Goal: Task Accomplishment & Management: Complete application form

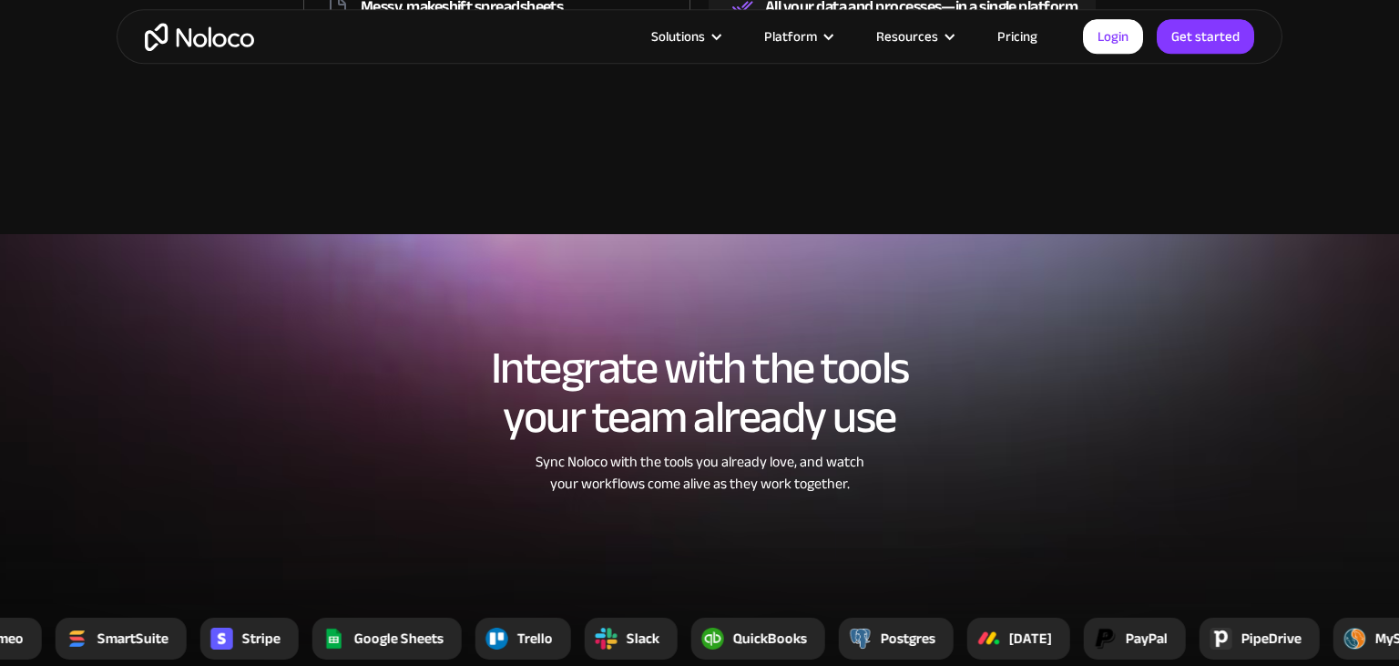
scroll to position [3026, 0]
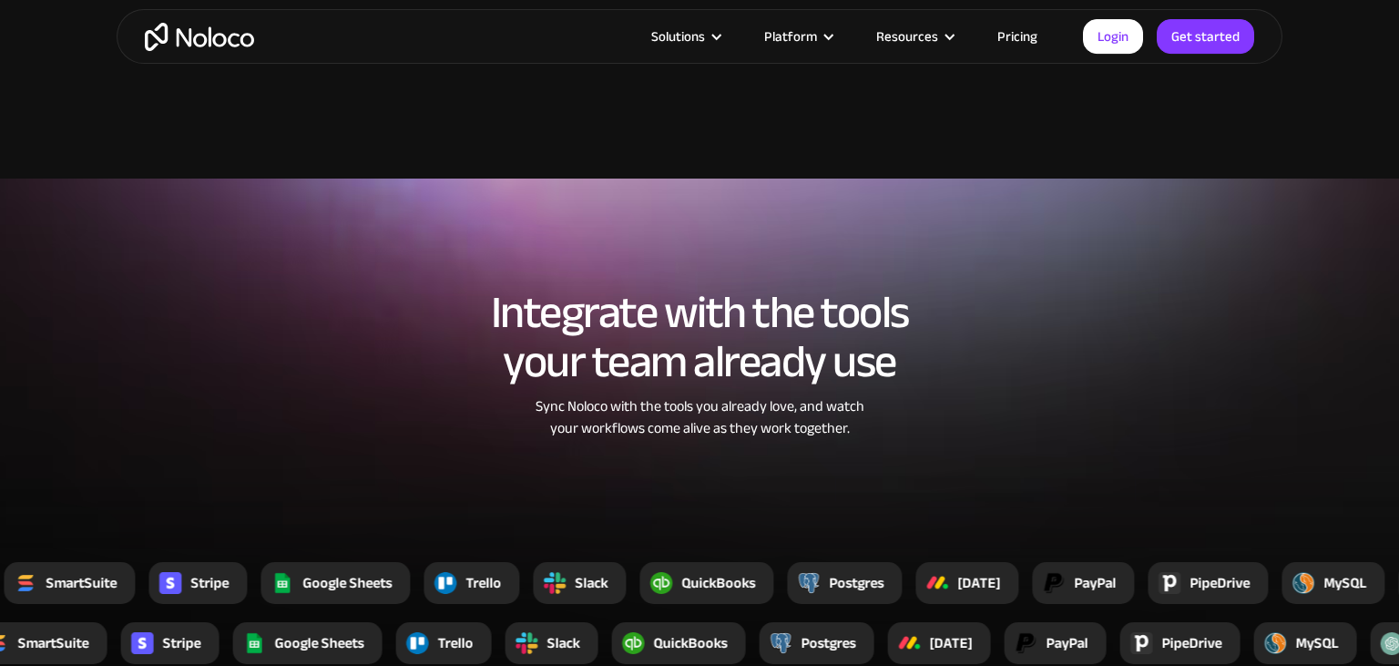
click at [1013, 35] on link "Pricing" at bounding box center [1017, 37] width 86 height 24
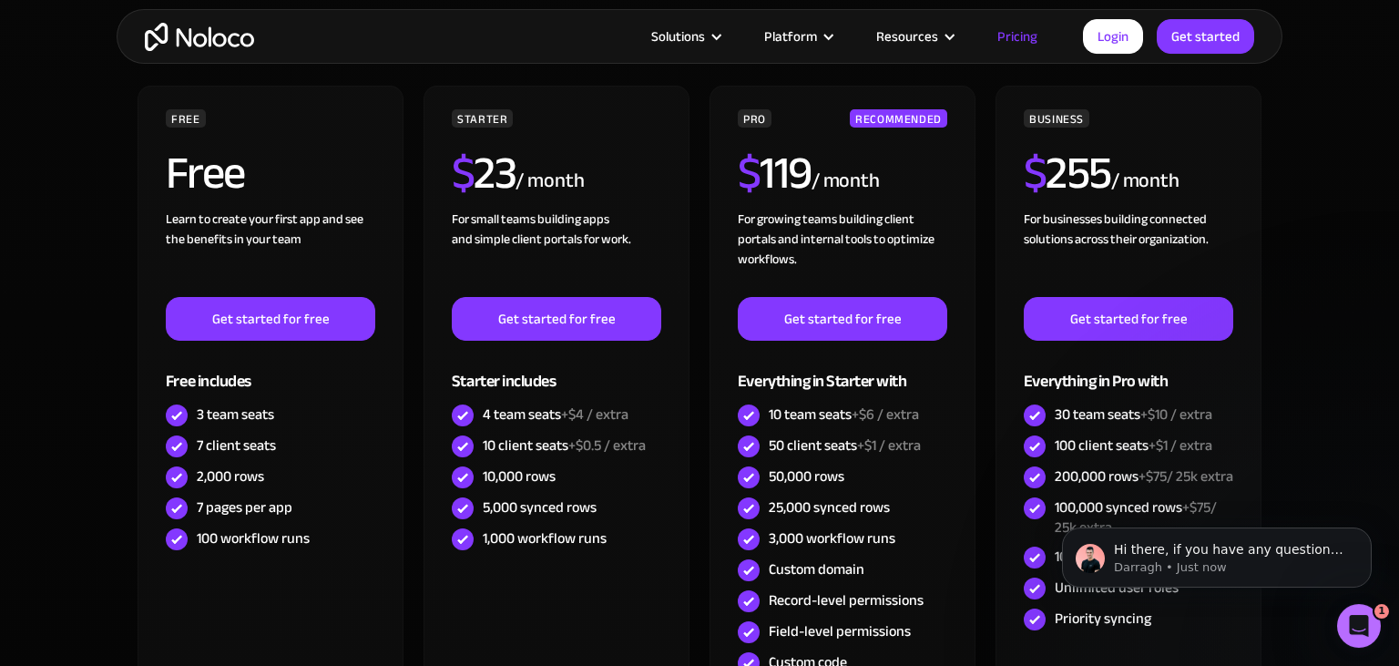
scroll to position [508, 0]
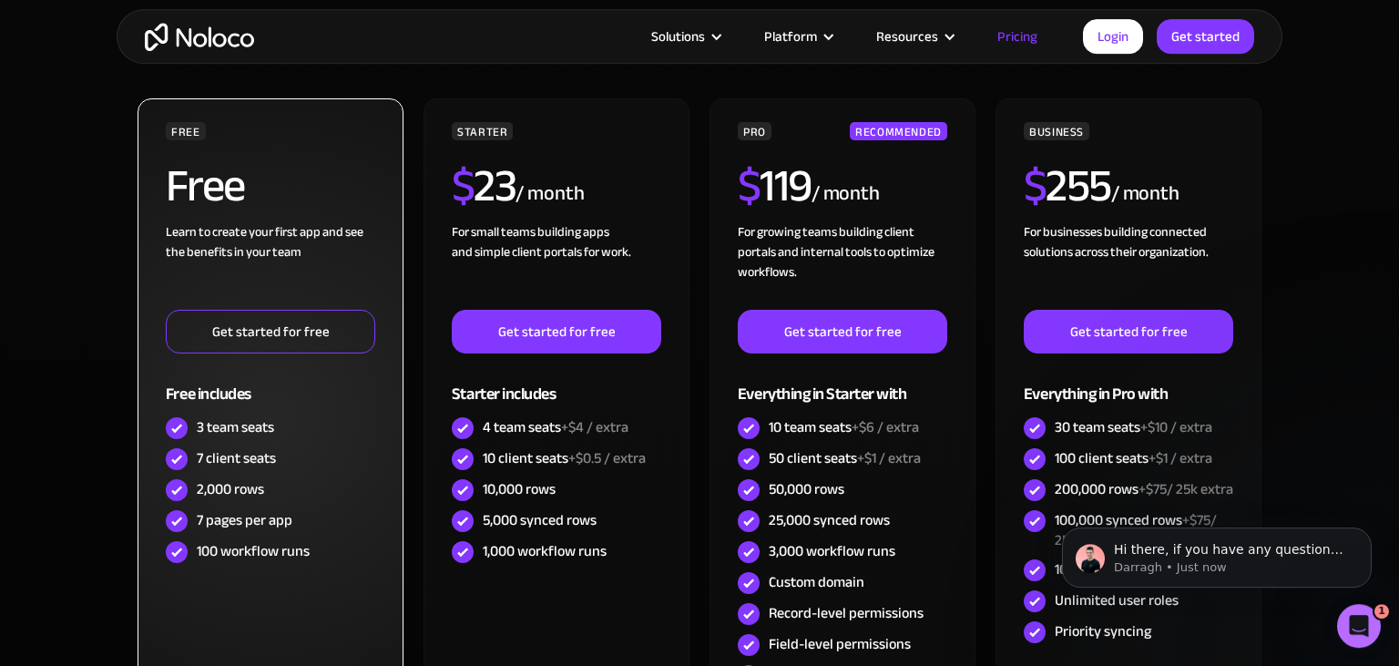
click at [247, 337] on link "Get started for free" at bounding box center [270, 332] width 209 height 44
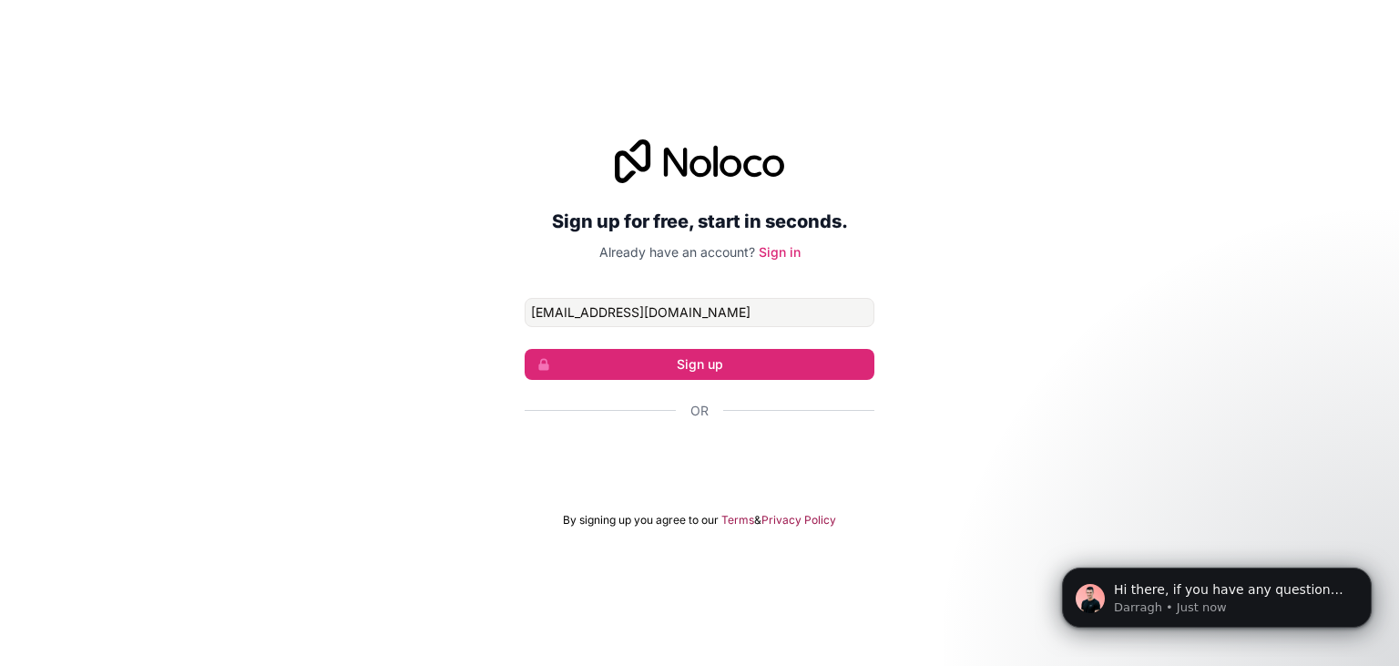
type input "[EMAIL_ADDRESS][DOMAIN_NAME]"
click at [417, 400] on div "Sign up for free, start in seconds. Already have an account? Sign in [EMAIL_ADD…" at bounding box center [699, 333] width 1399 height 439
click at [737, 468] on div "Se connecter avec Google. S'ouvre dans un nouvel onglet." at bounding box center [700, 460] width 350 height 40
click at [683, 319] on input "[EMAIL_ADDRESS][DOMAIN_NAME]" at bounding box center [700, 312] width 350 height 29
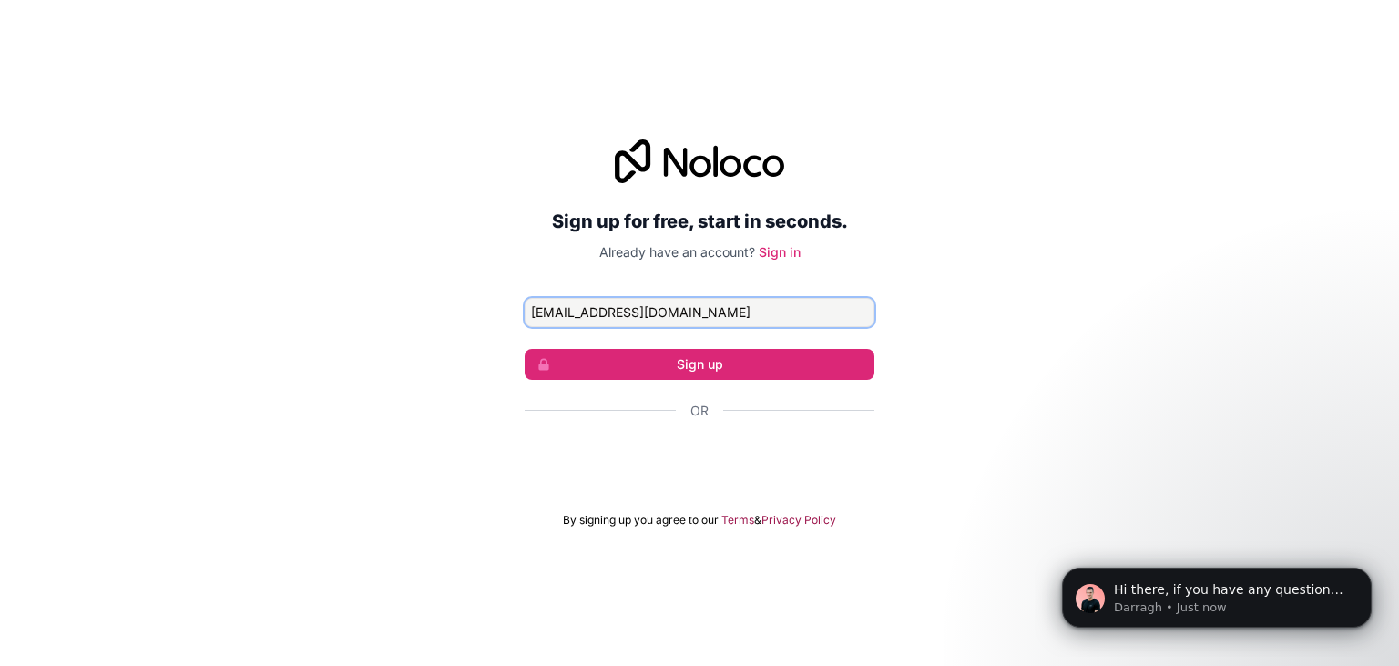
click at [683, 319] on input "[EMAIL_ADDRESS][DOMAIN_NAME]" at bounding box center [700, 312] width 350 height 29
click at [708, 470] on div "Se connecter avec Google. S'ouvre dans un nouvel onglet." at bounding box center [700, 460] width 350 height 40
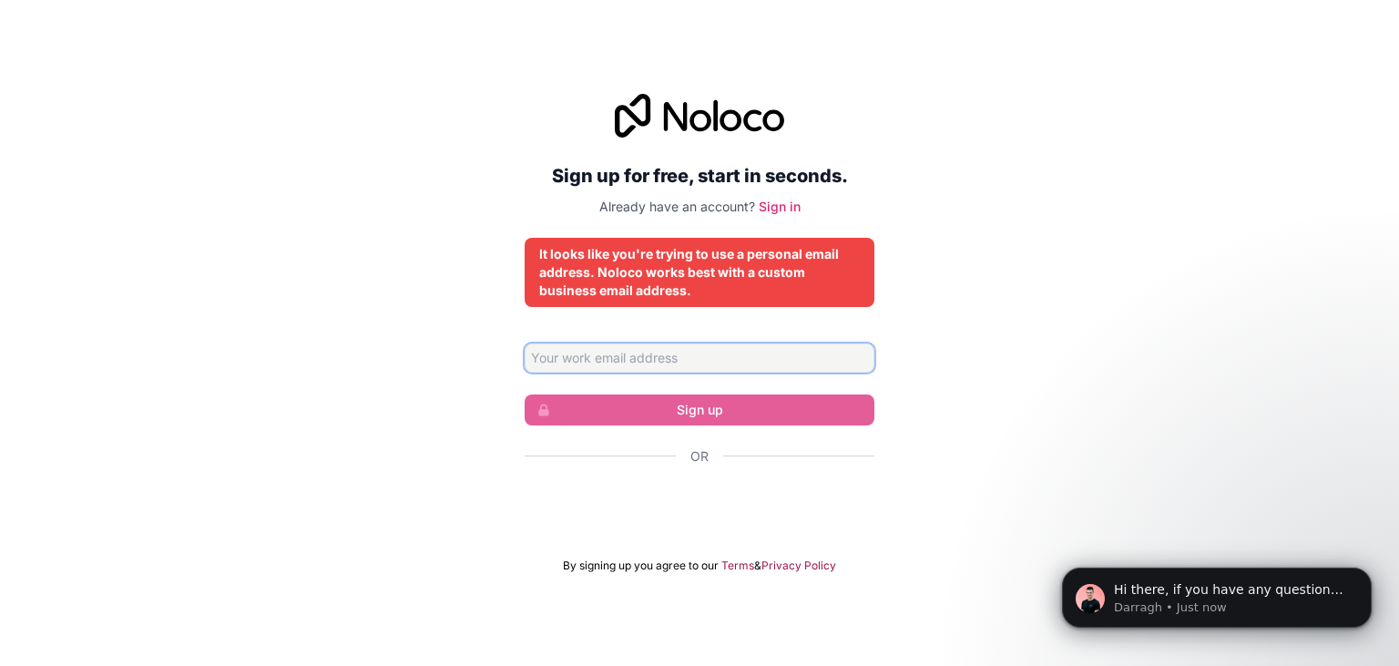
click at [779, 367] on input "Email address" at bounding box center [700, 357] width 350 height 29
click at [715, 500] on div "Se connecter avec Google. S'ouvre dans un nouvel onglet." at bounding box center [700, 505] width 350 height 40
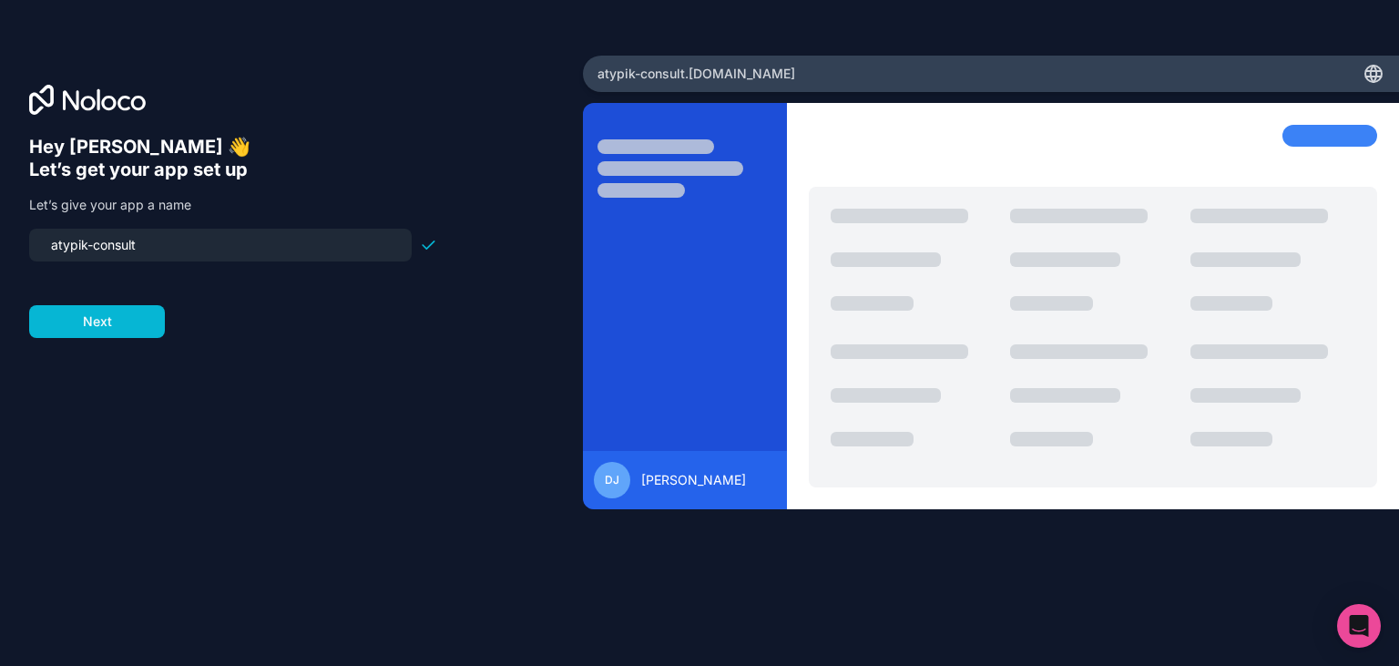
click at [191, 251] on input "atypik-consult" at bounding box center [220, 244] width 361 height 25
type input "q"
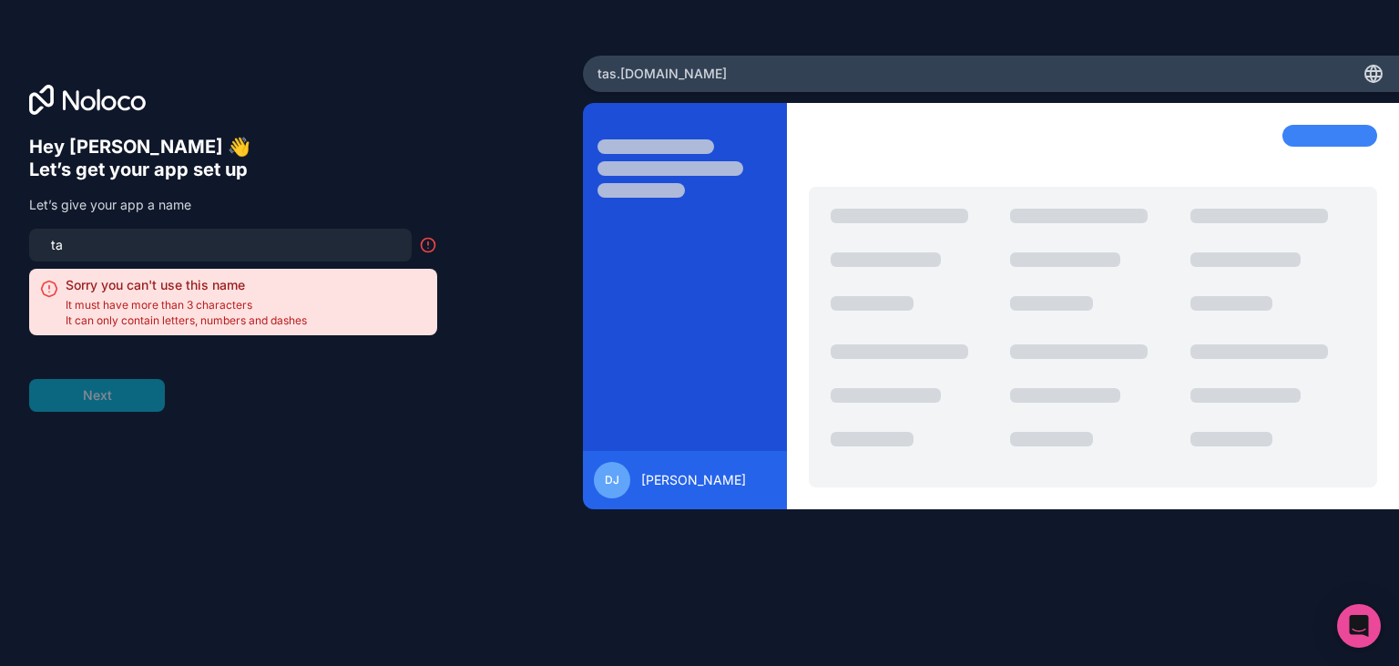
type input "t"
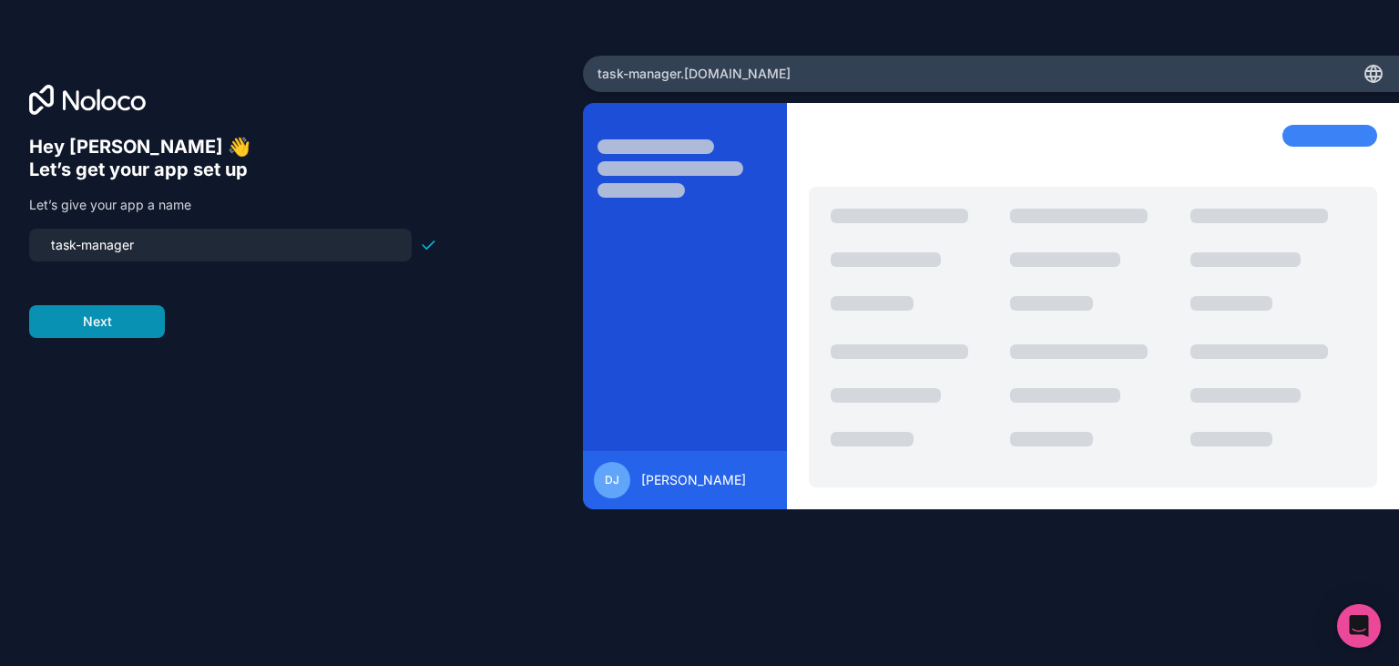
type input "task-manager"
click at [83, 330] on button "Next" at bounding box center [97, 321] width 136 height 33
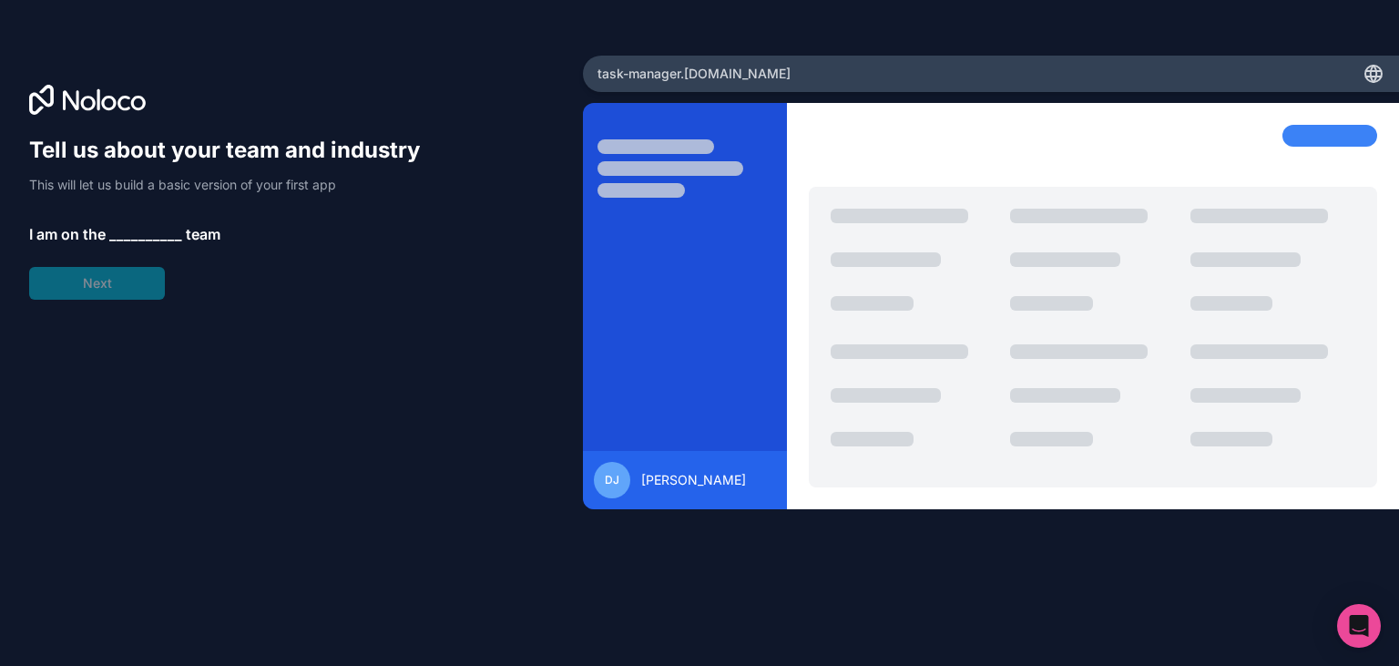
click at [133, 232] on span "__________" at bounding box center [145, 234] width 73 height 22
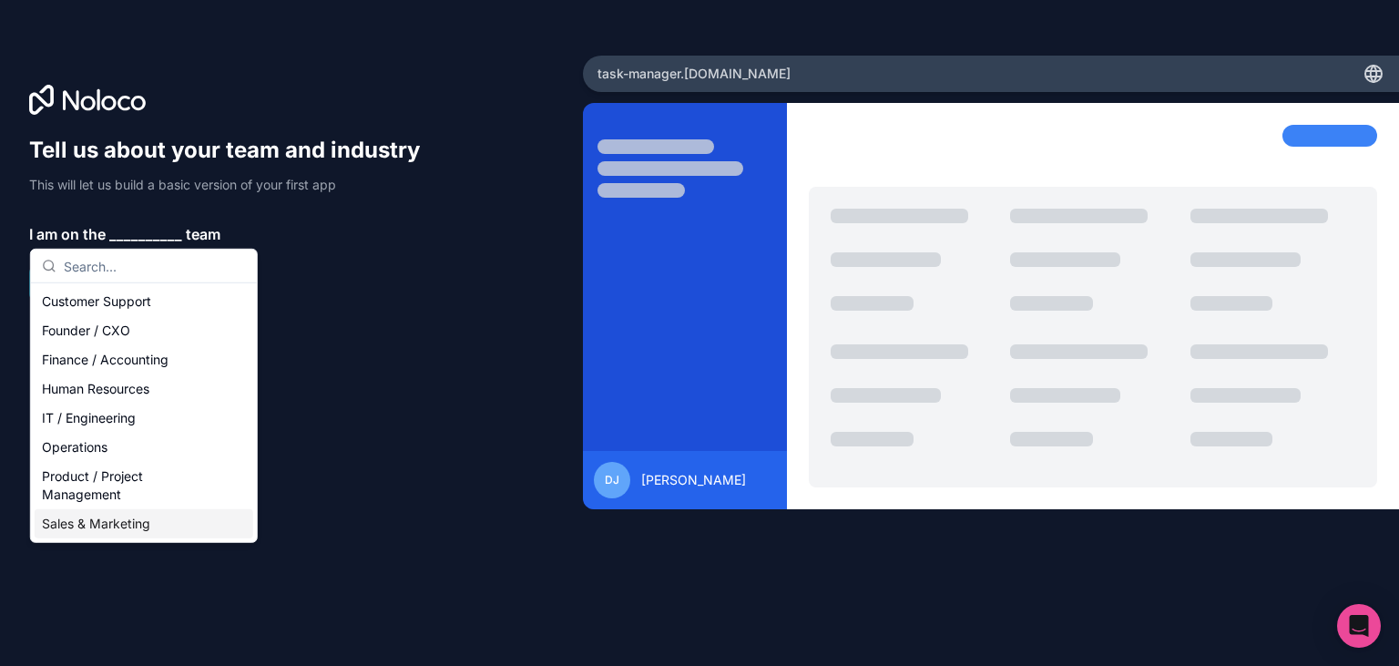
click at [147, 523] on div "Sales & Marketing" at bounding box center [144, 523] width 219 height 29
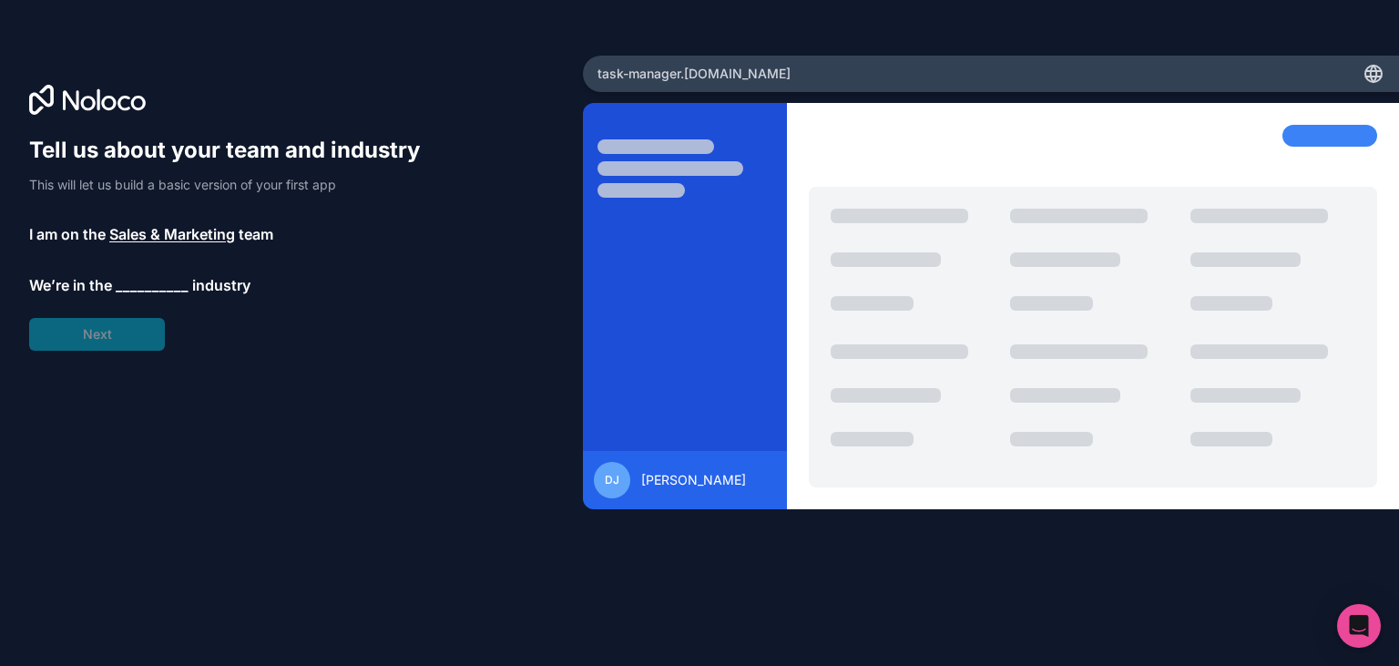
click at [177, 289] on span "__________" at bounding box center [152, 285] width 73 height 22
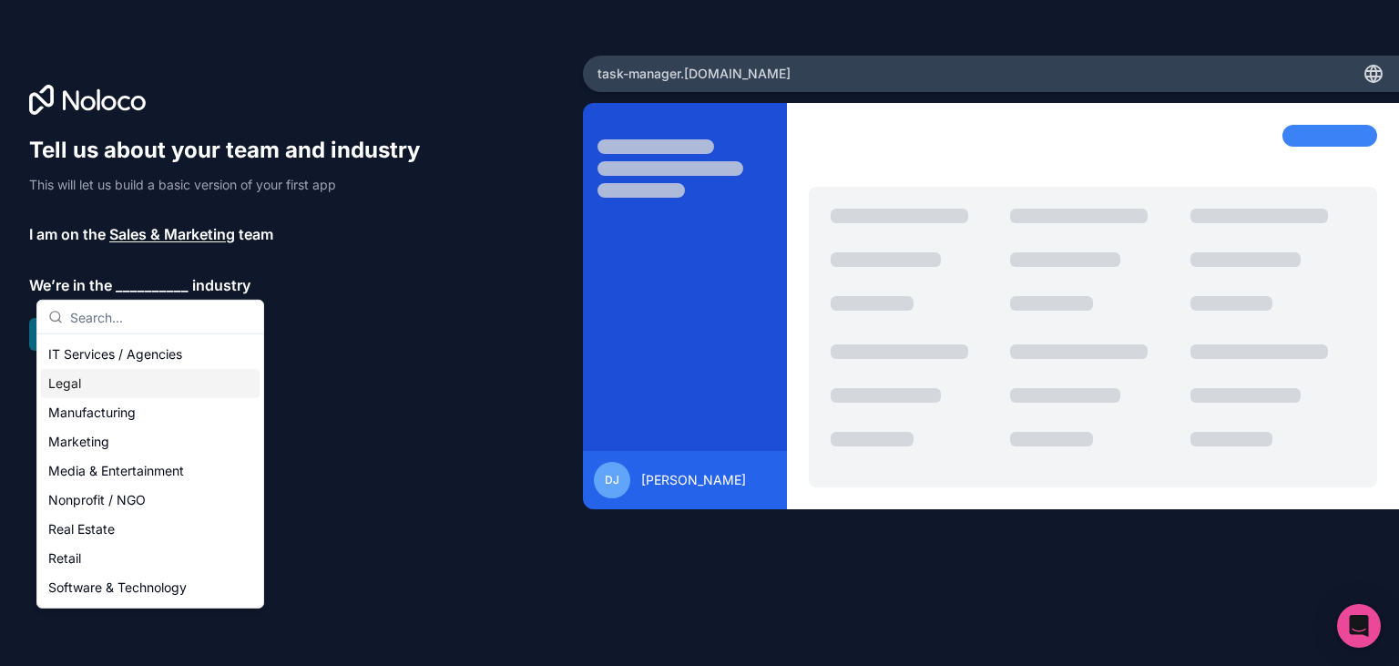
scroll to position [257, 0]
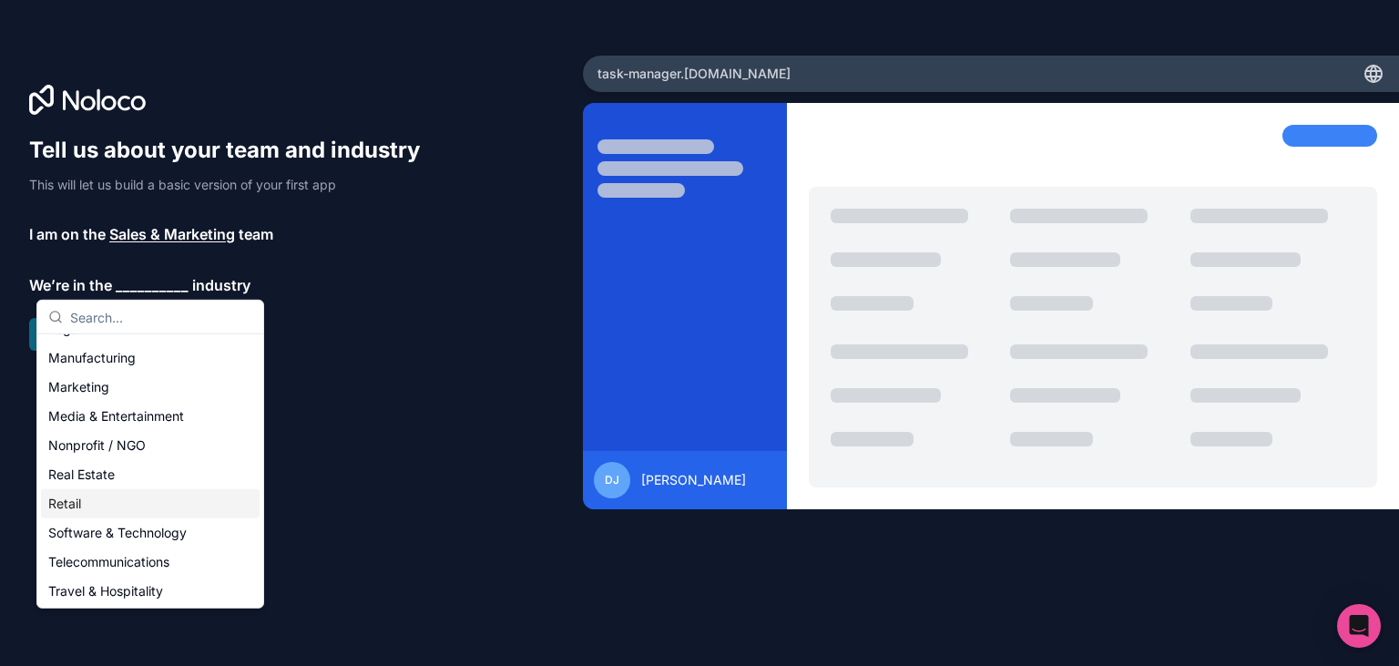
click at [91, 506] on div "Retail" at bounding box center [150, 503] width 219 height 29
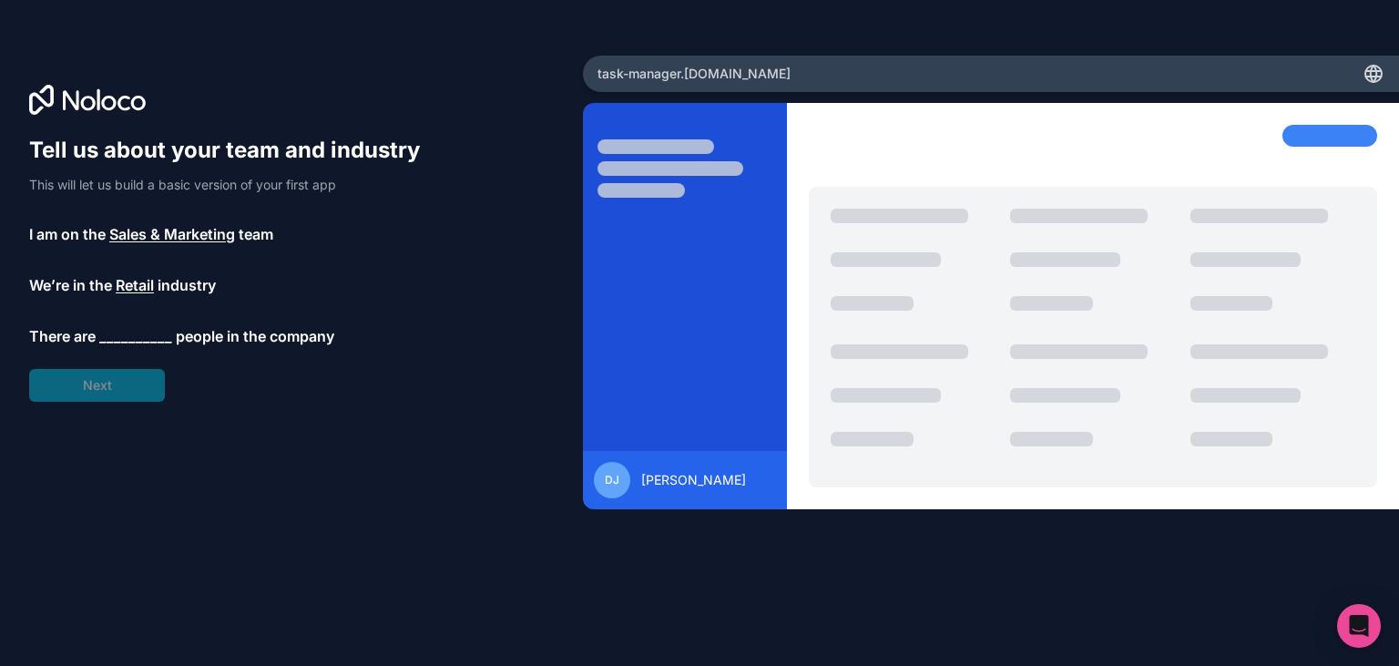
click at [149, 335] on span "__________" at bounding box center [135, 336] width 73 height 22
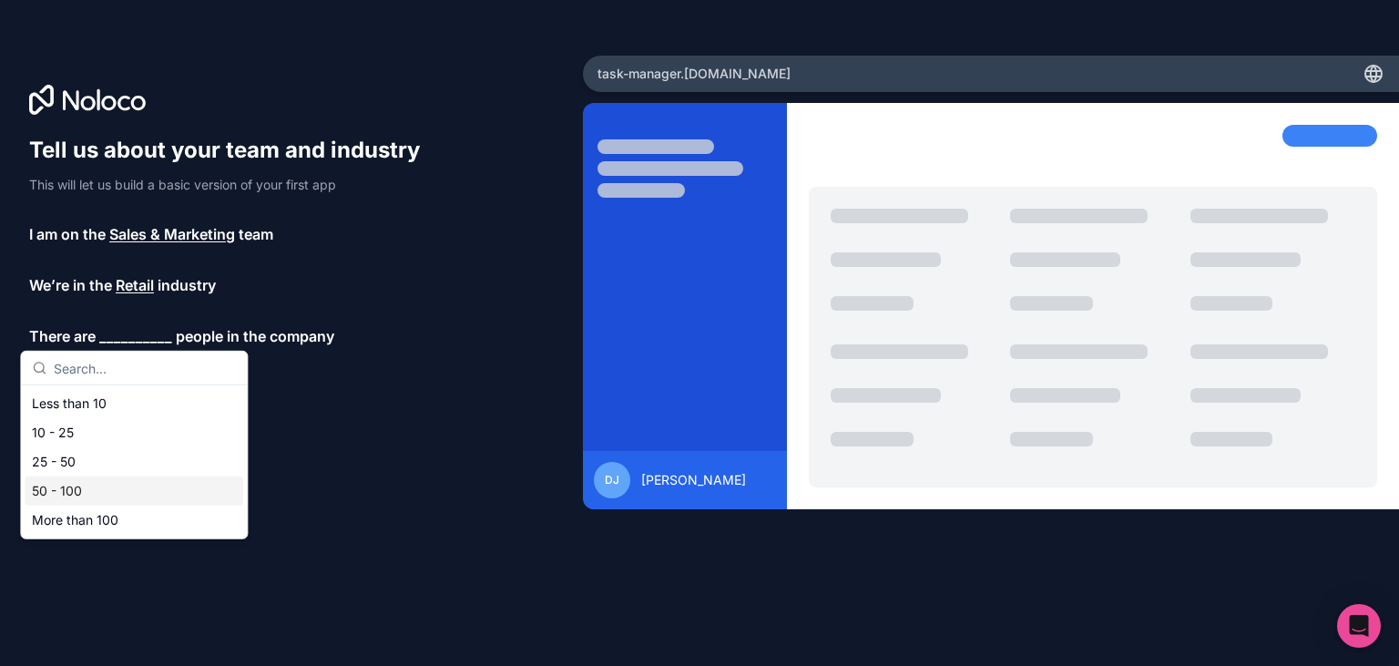
click at [111, 490] on div "50 - 100" at bounding box center [134, 490] width 219 height 29
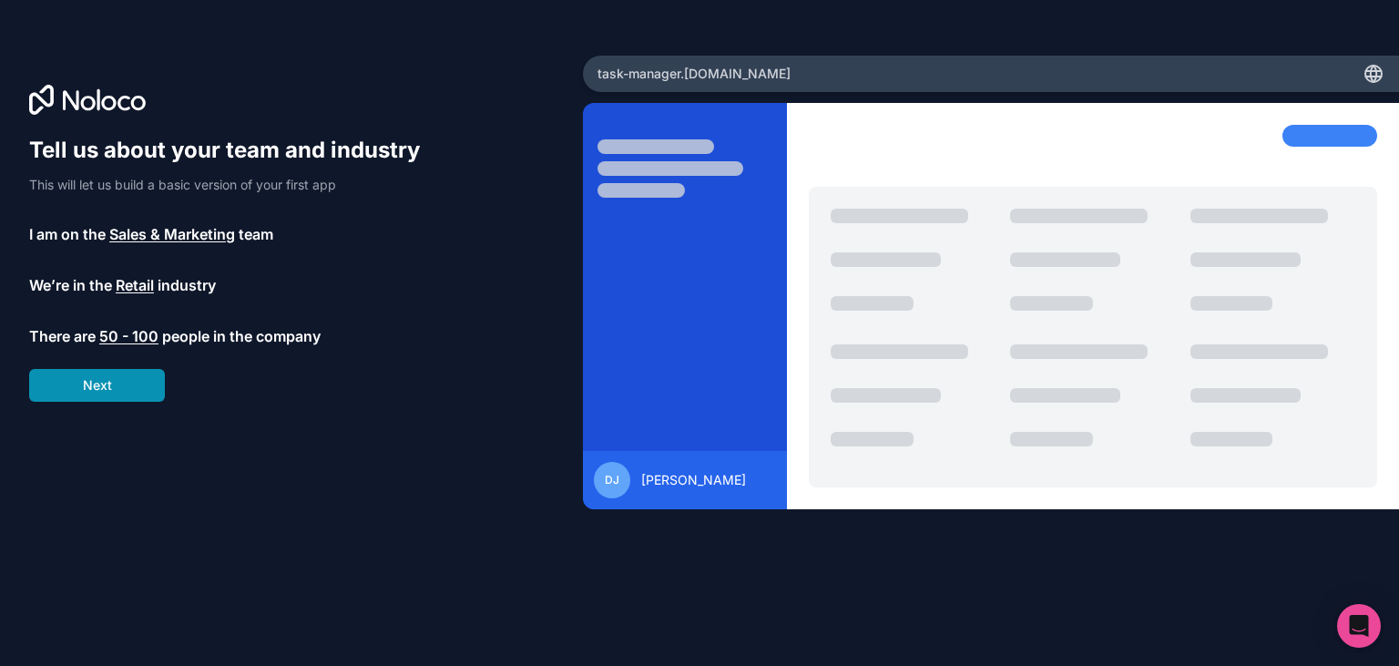
click at [122, 399] on button "Next" at bounding box center [97, 385] width 136 height 33
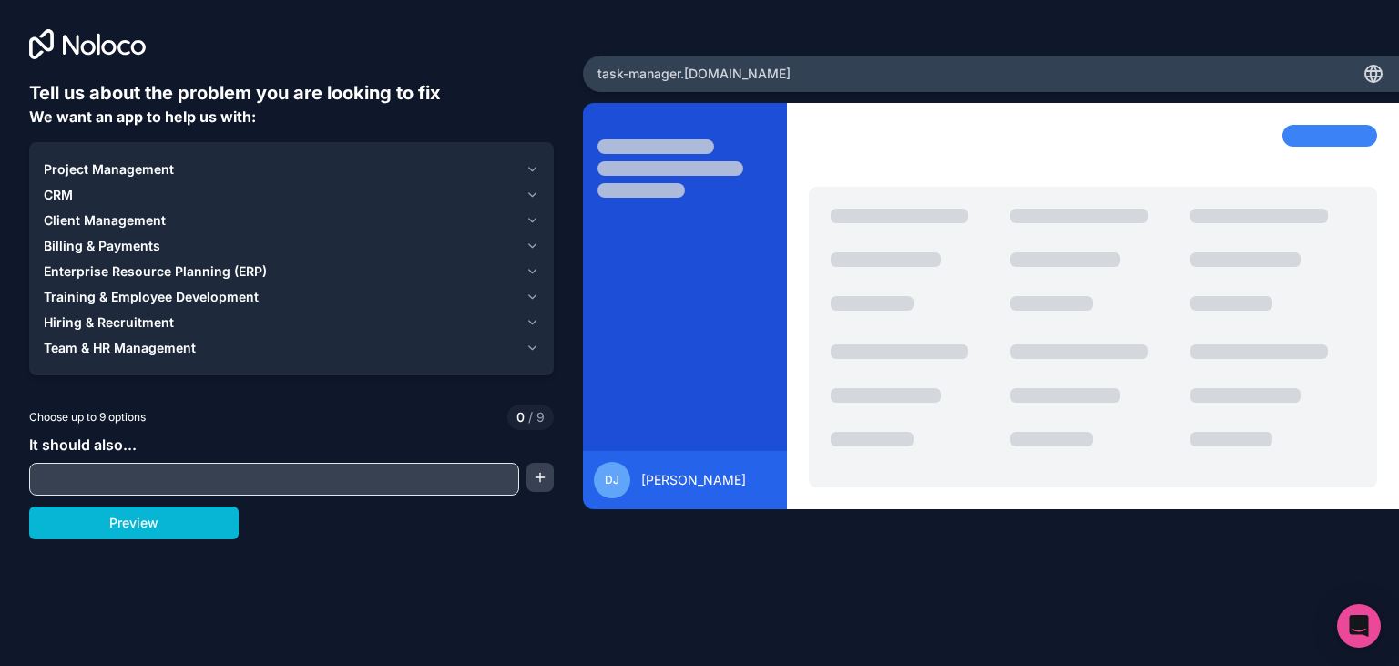
click at [177, 168] on div "Project Management" at bounding box center [281, 169] width 474 height 18
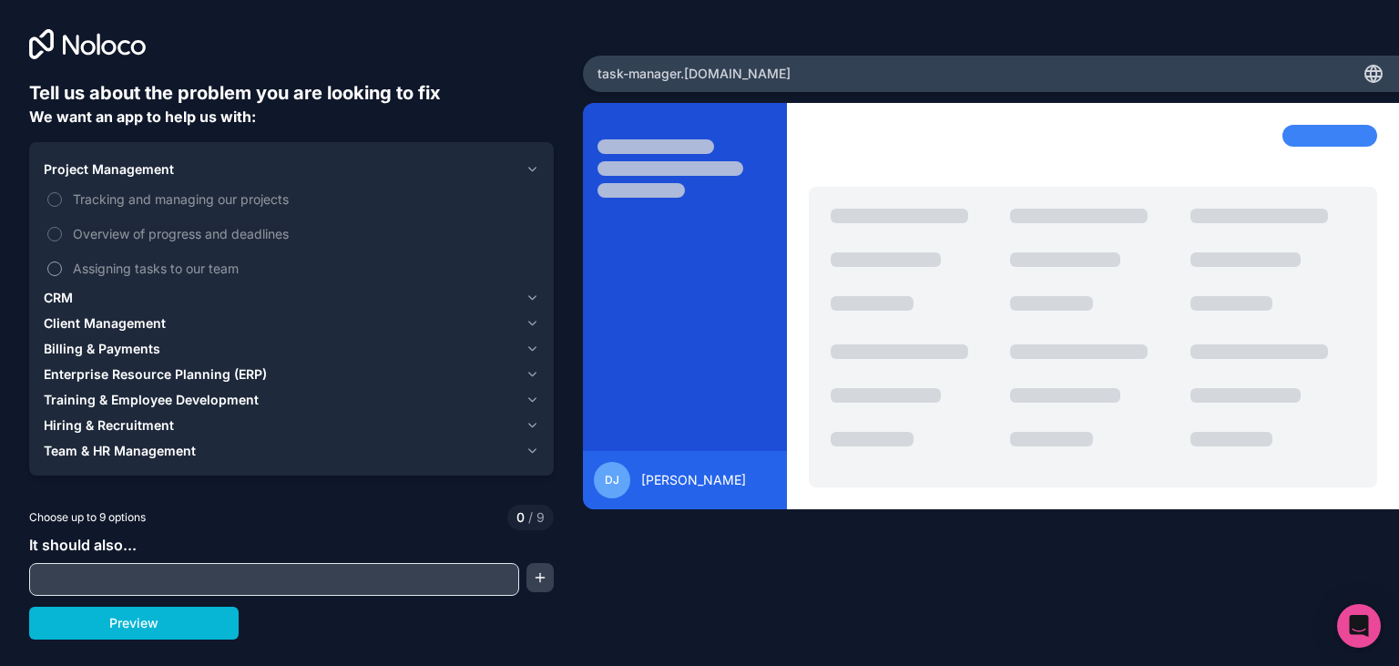
click at [55, 274] on button "Assigning tasks to our team" at bounding box center [54, 268] width 15 height 15
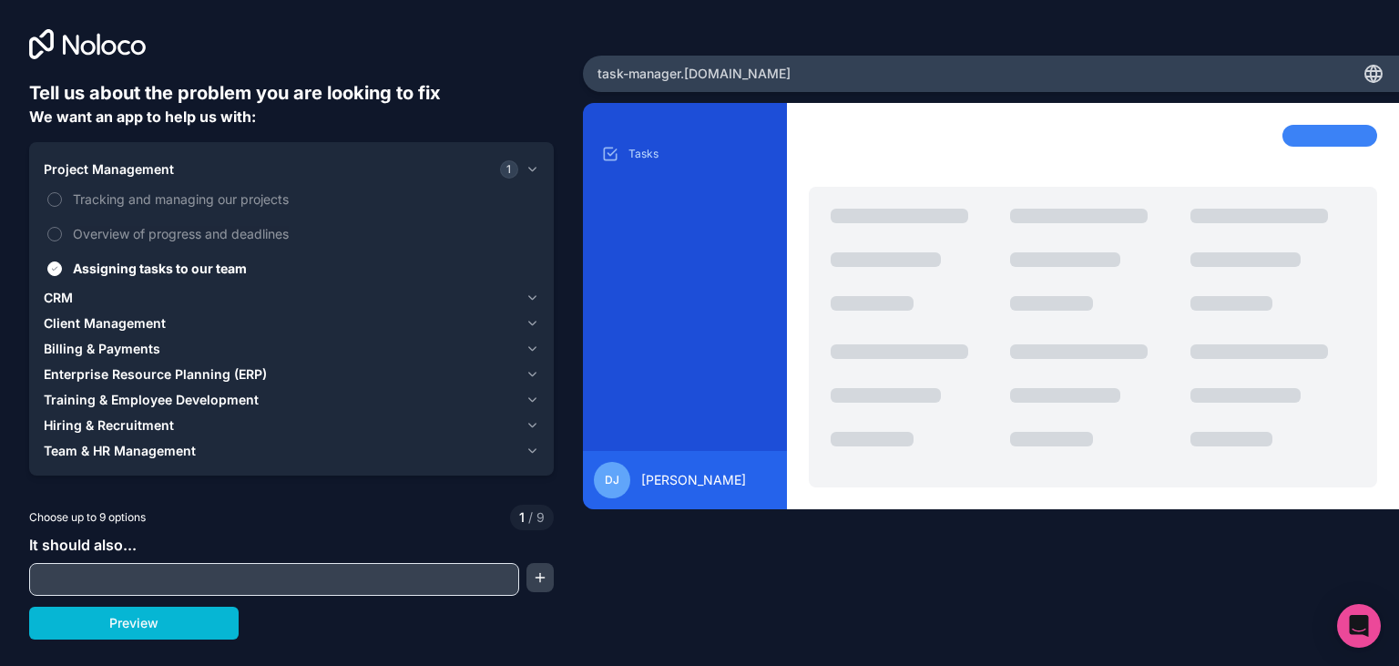
click at [148, 572] on input "text" at bounding box center [274, 578] width 481 height 25
click at [549, 586] on button "button" at bounding box center [539, 577] width 27 height 29
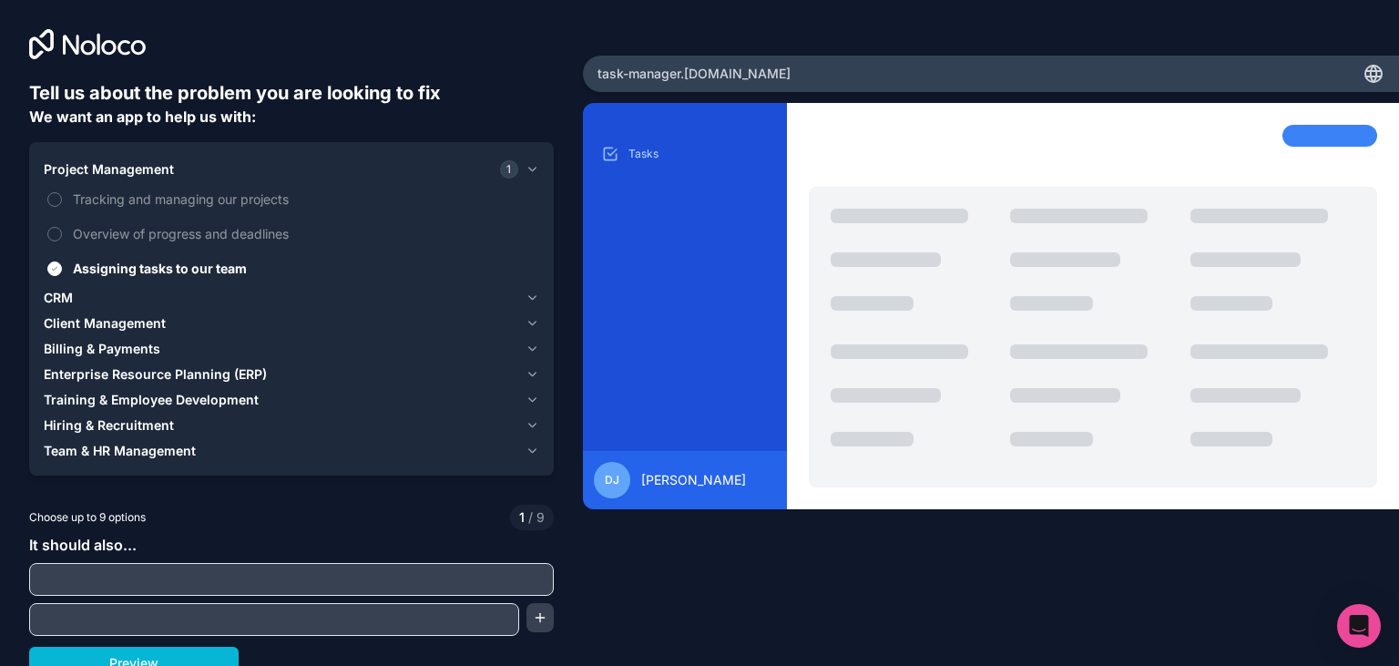
click at [313, 576] on input "text" at bounding box center [291, 578] width 515 height 25
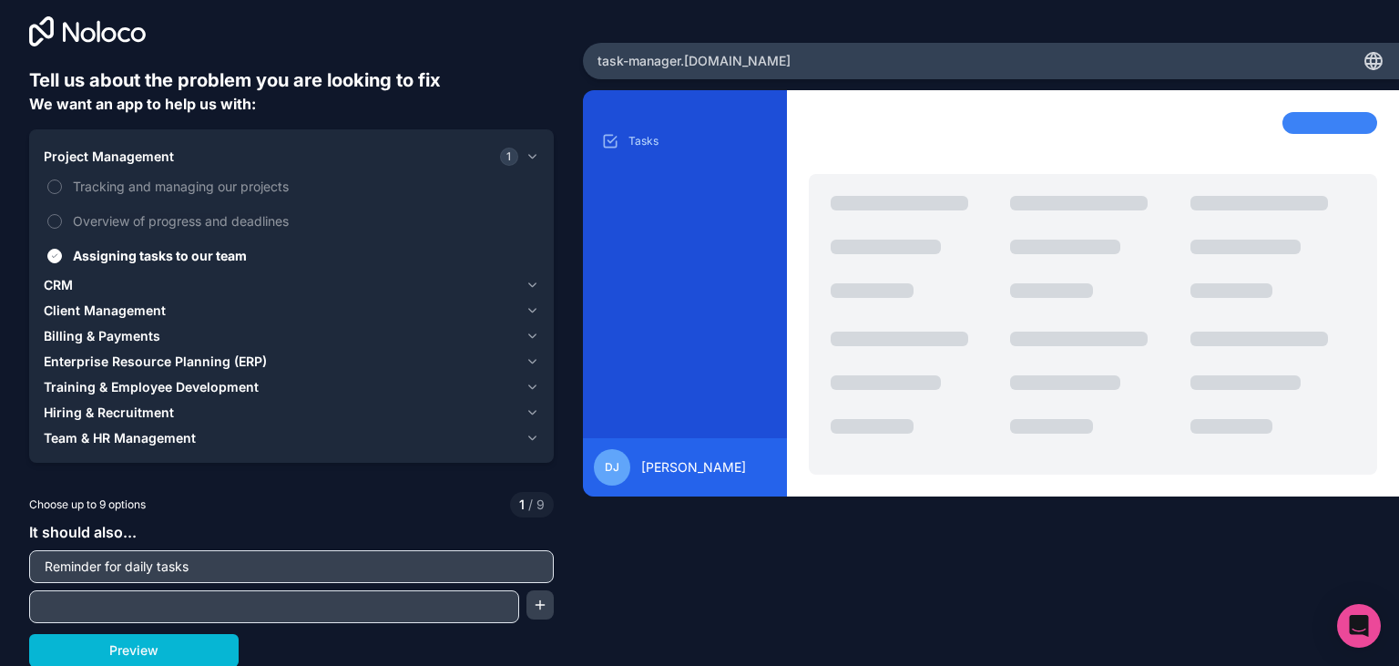
type input "Reminder for daily tasks"
click at [272, 605] on input "text" at bounding box center [274, 606] width 481 height 25
type input "R"
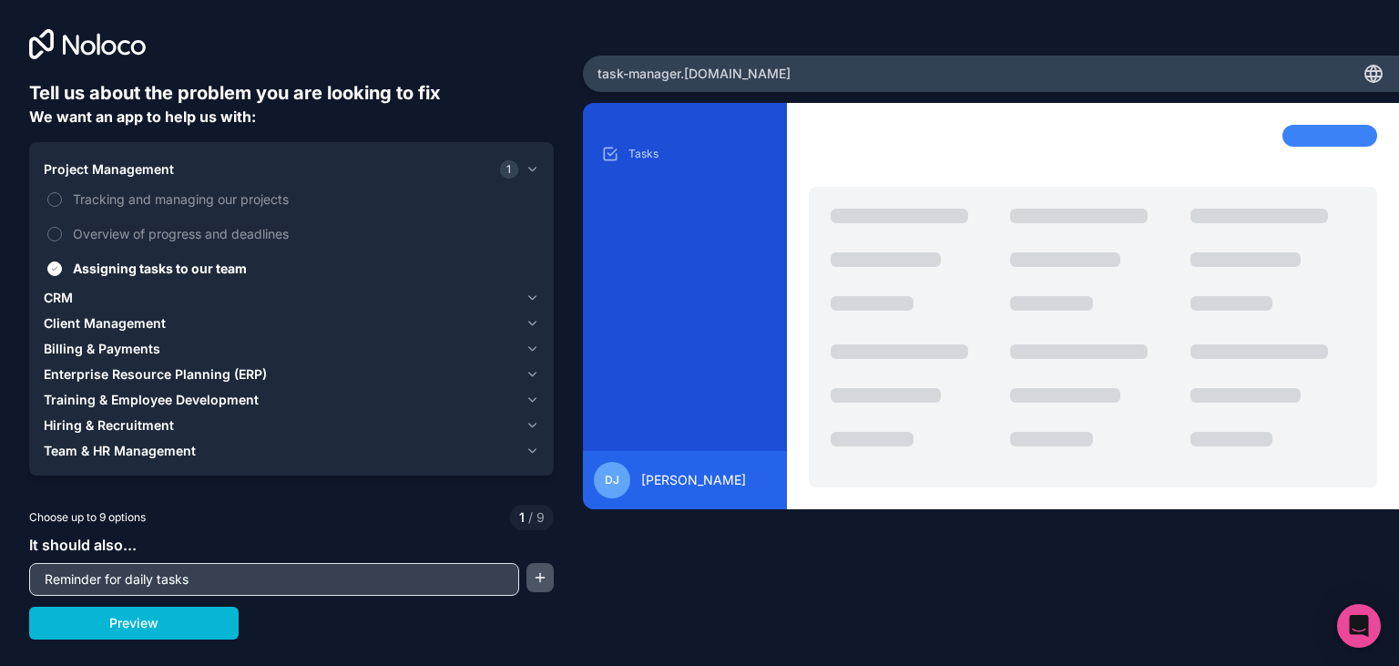
click at [545, 570] on button "button" at bounding box center [539, 577] width 27 height 29
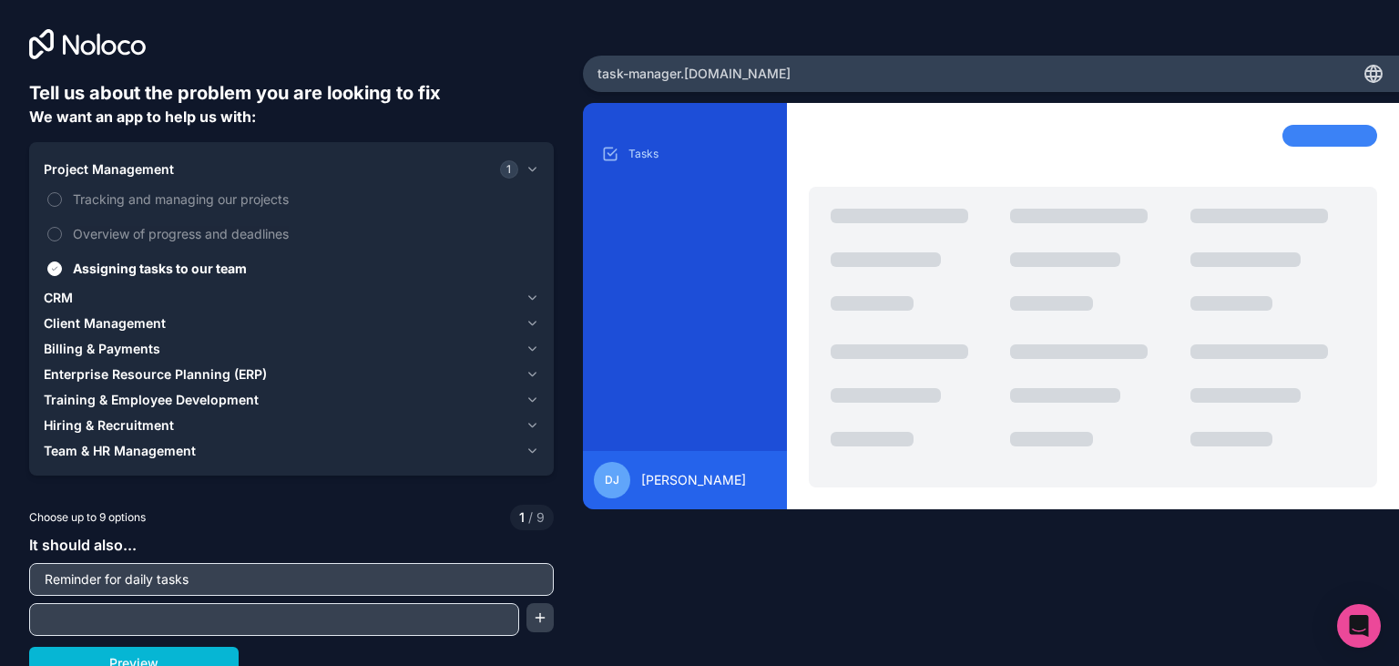
click at [426, 609] on input "text" at bounding box center [274, 618] width 481 height 25
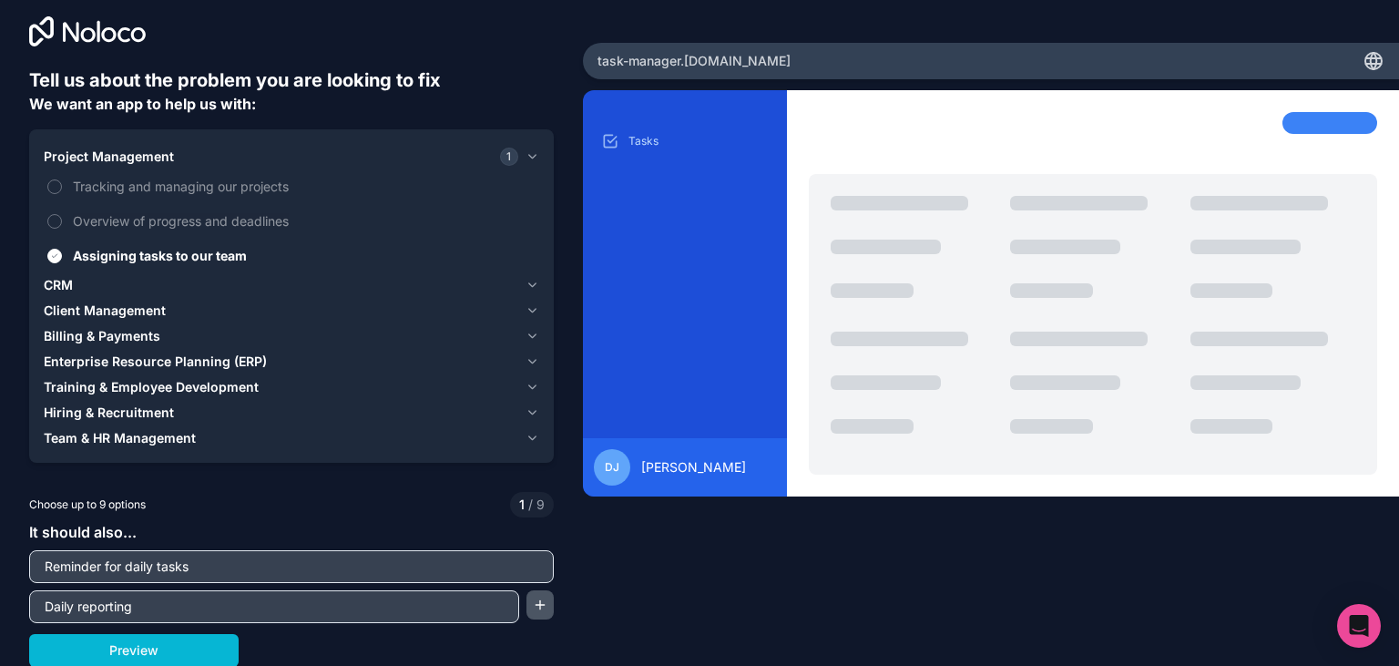
type input "Daily reporting"
click at [535, 605] on button "button" at bounding box center [539, 604] width 27 height 29
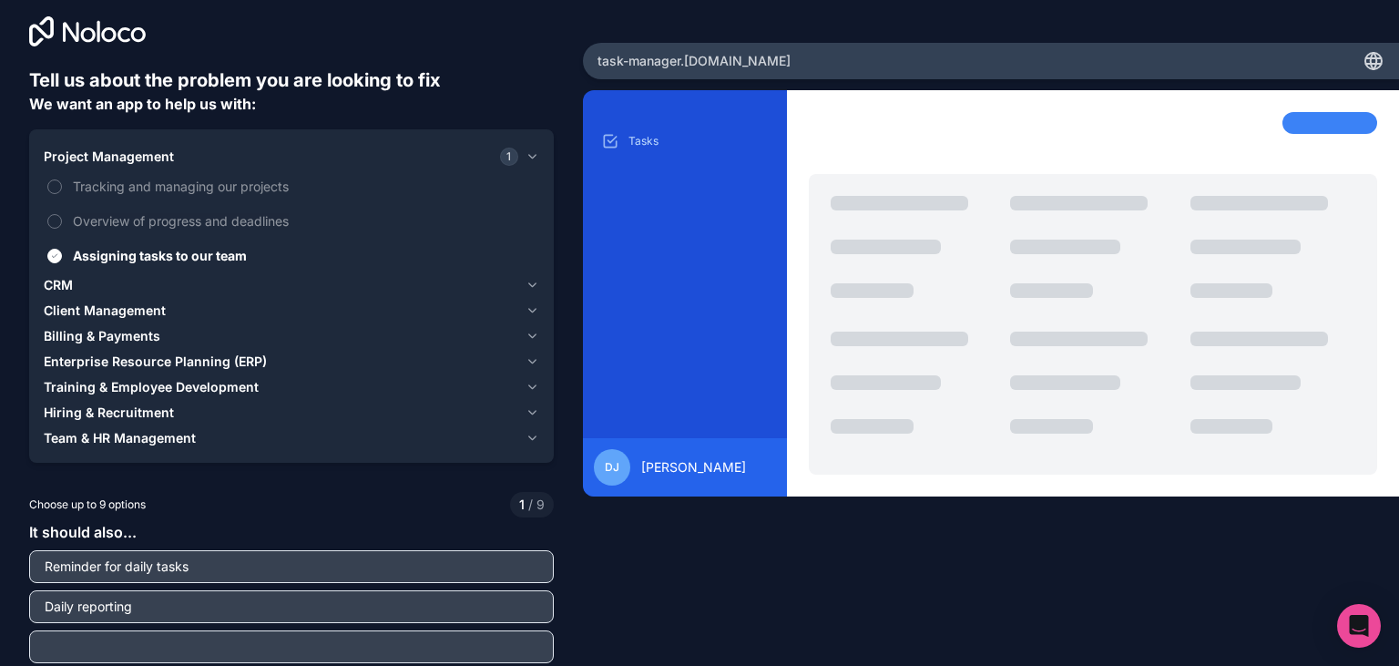
click at [377, 650] on input "text" at bounding box center [291, 646] width 515 height 25
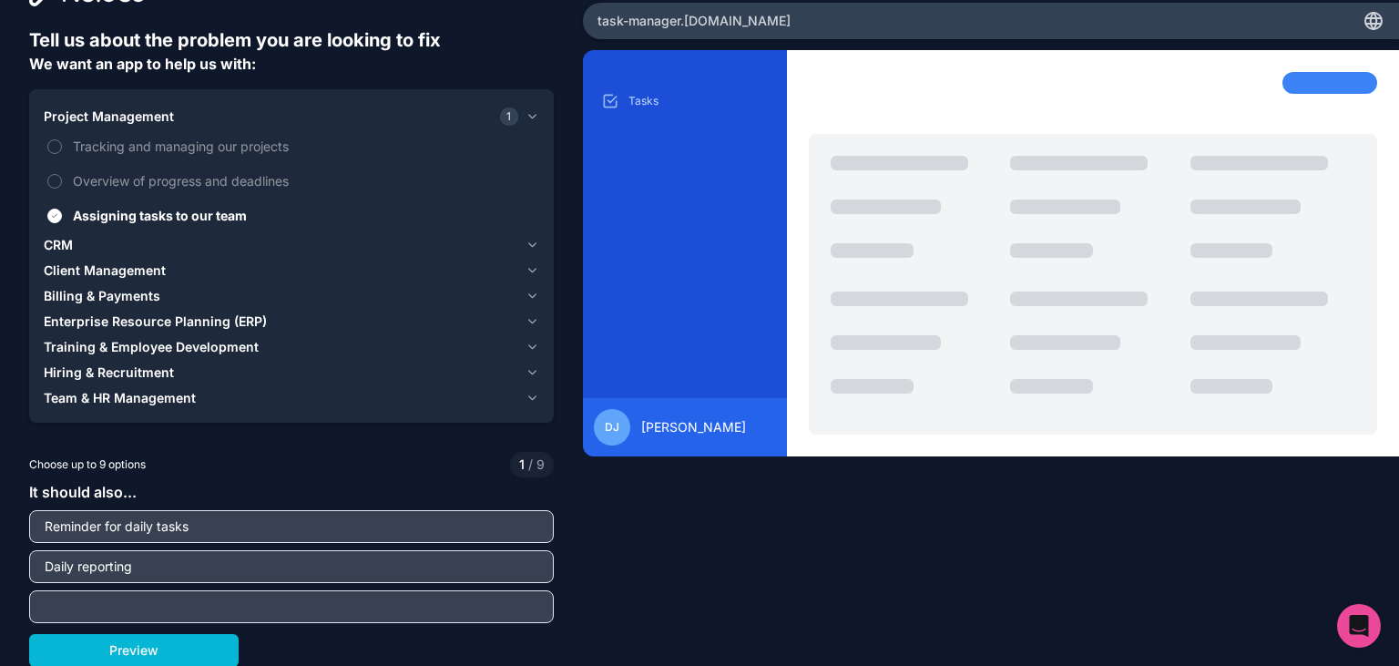
type input "A"
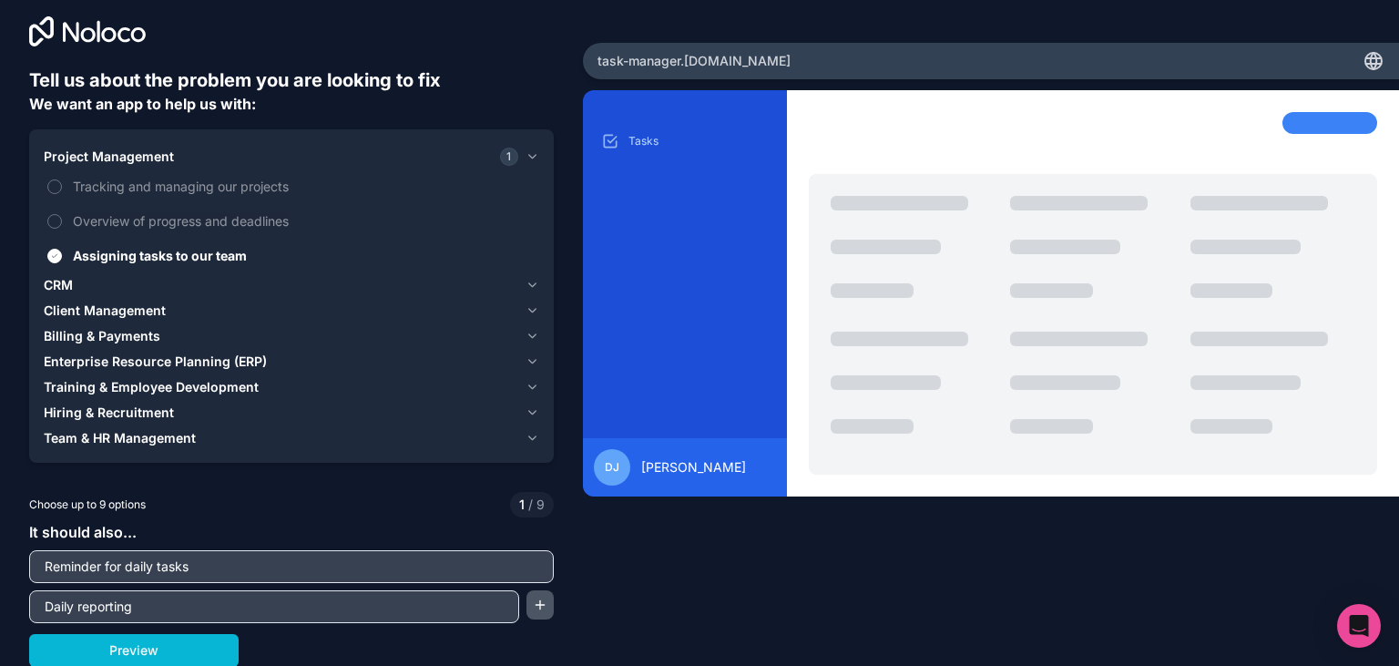
click at [538, 591] on button "button" at bounding box center [539, 604] width 27 height 29
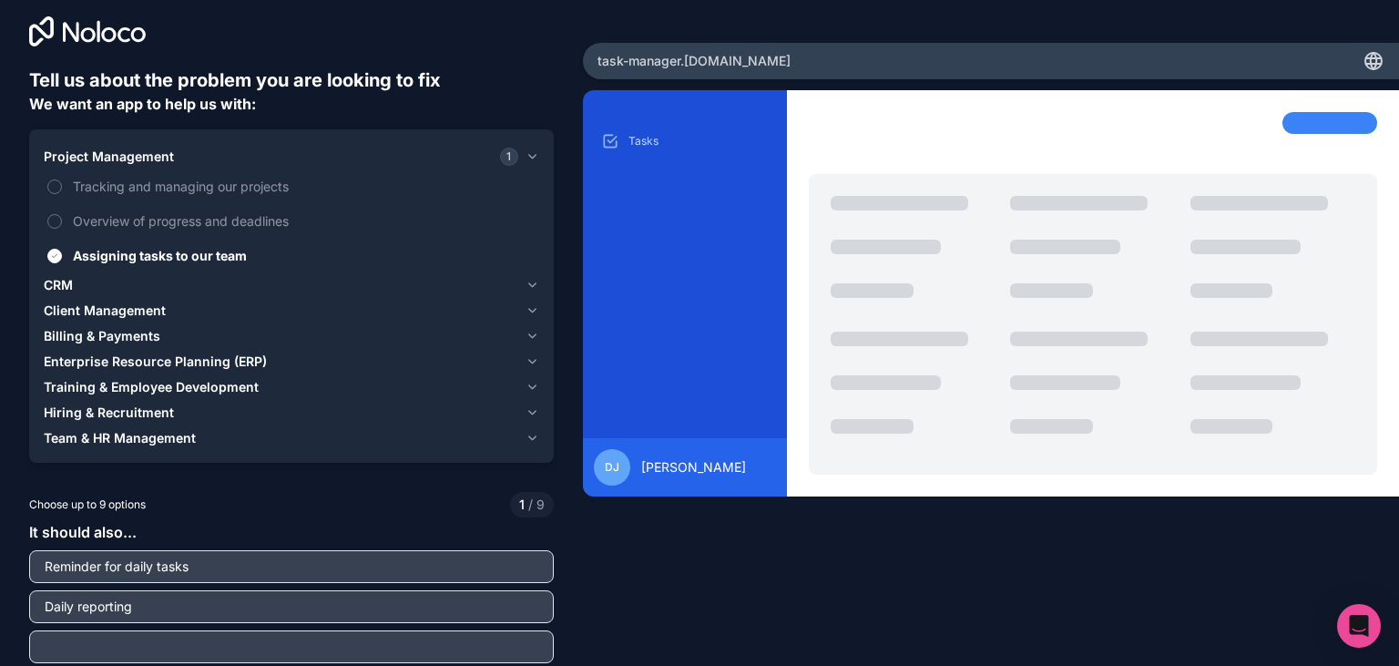
click at [452, 647] on input "text" at bounding box center [291, 646] width 515 height 25
type input "C"
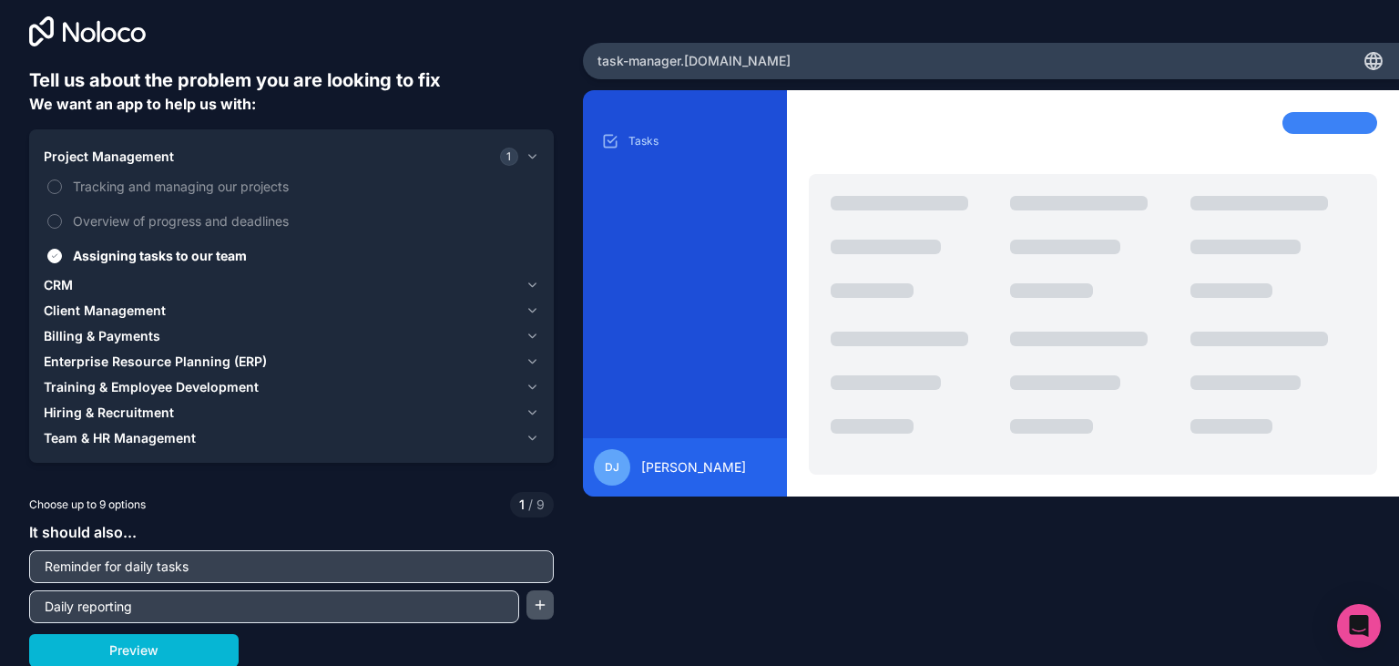
click at [547, 610] on button "button" at bounding box center [539, 604] width 27 height 29
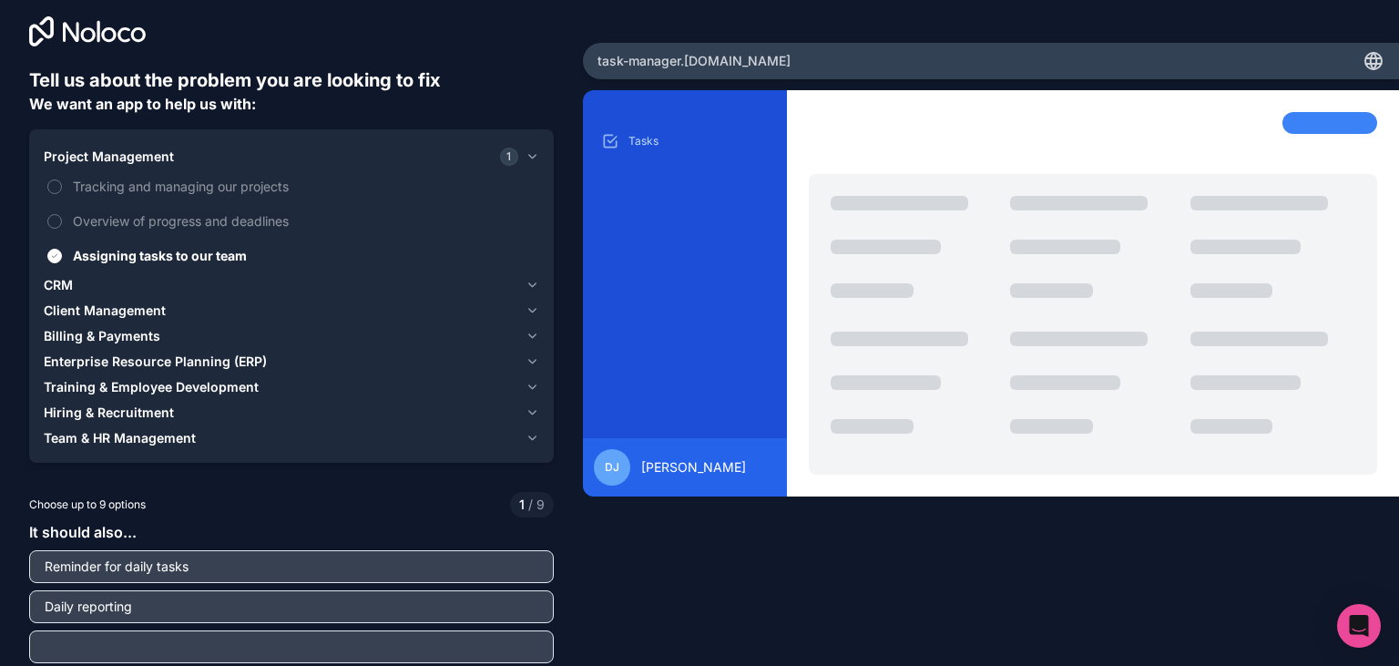
click at [338, 655] on input "text" at bounding box center [291, 646] width 515 height 25
type input "Automatic cloud saving"
click at [647, 615] on div "Tell us about the problem you are looking to fix We want an app to help us with…" at bounding box center [699, 333] width 1399 height 666
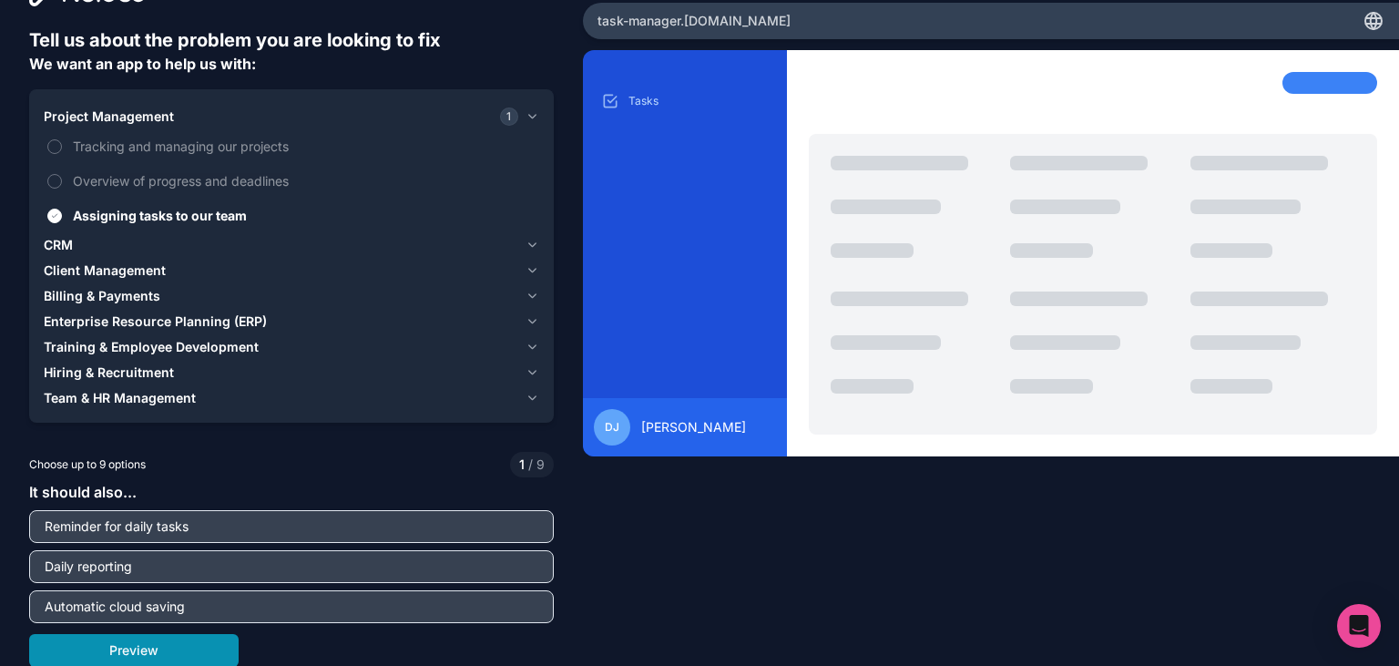
click at [129, 652] on button "Preview" at bounding box center [133, 650] width 209 height 33
click at [95, 247] on div "CRM" at bounding box center [281, 245] width 474 height 18
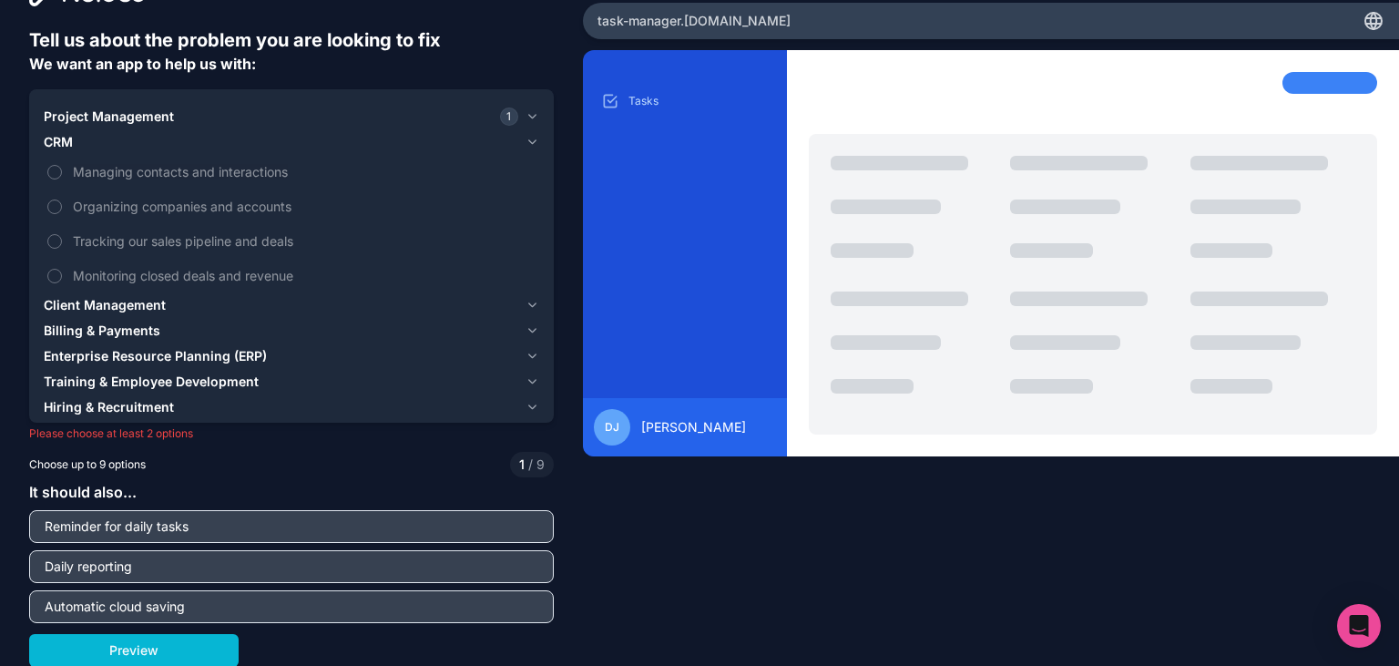
click at [197, 309] on div "Client Management" at bounding box center [281, 305] width 474 height 18
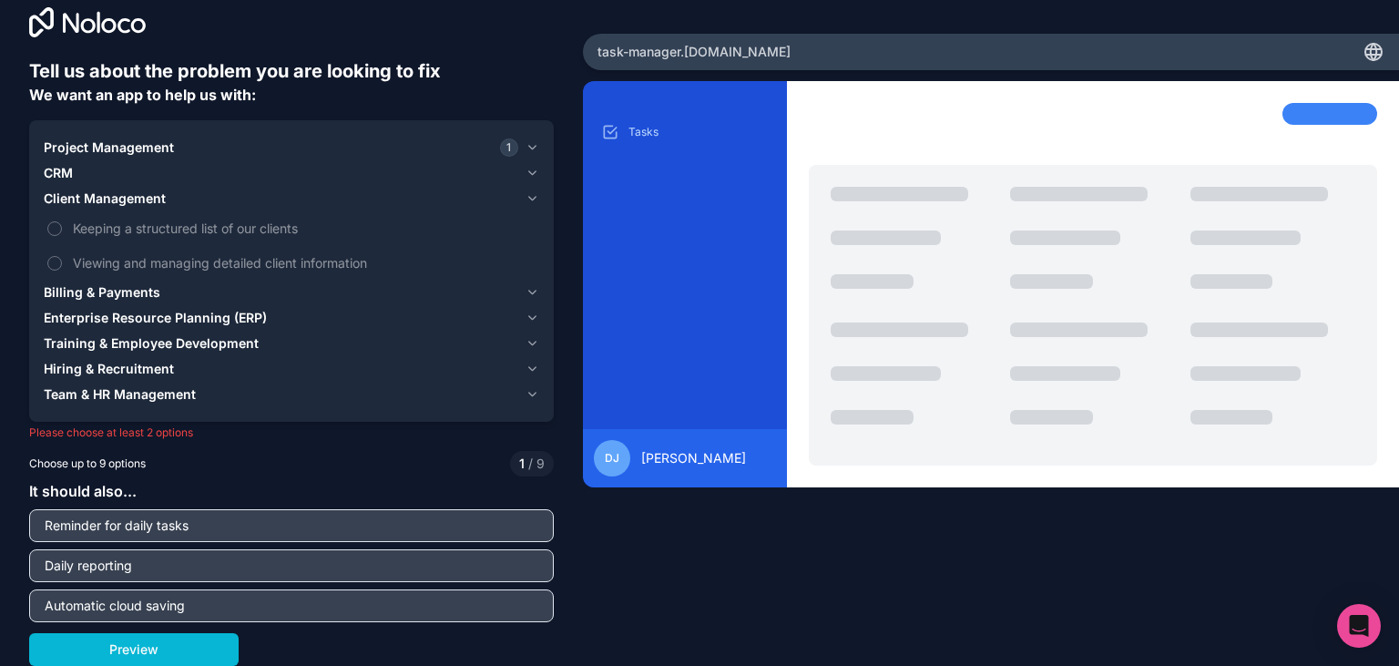
scroll to position [22, 0]
click at [189, 324] on span "Enterprise Resource Planning (ERP)" at bounding box center [155, 318] width 223 height 18
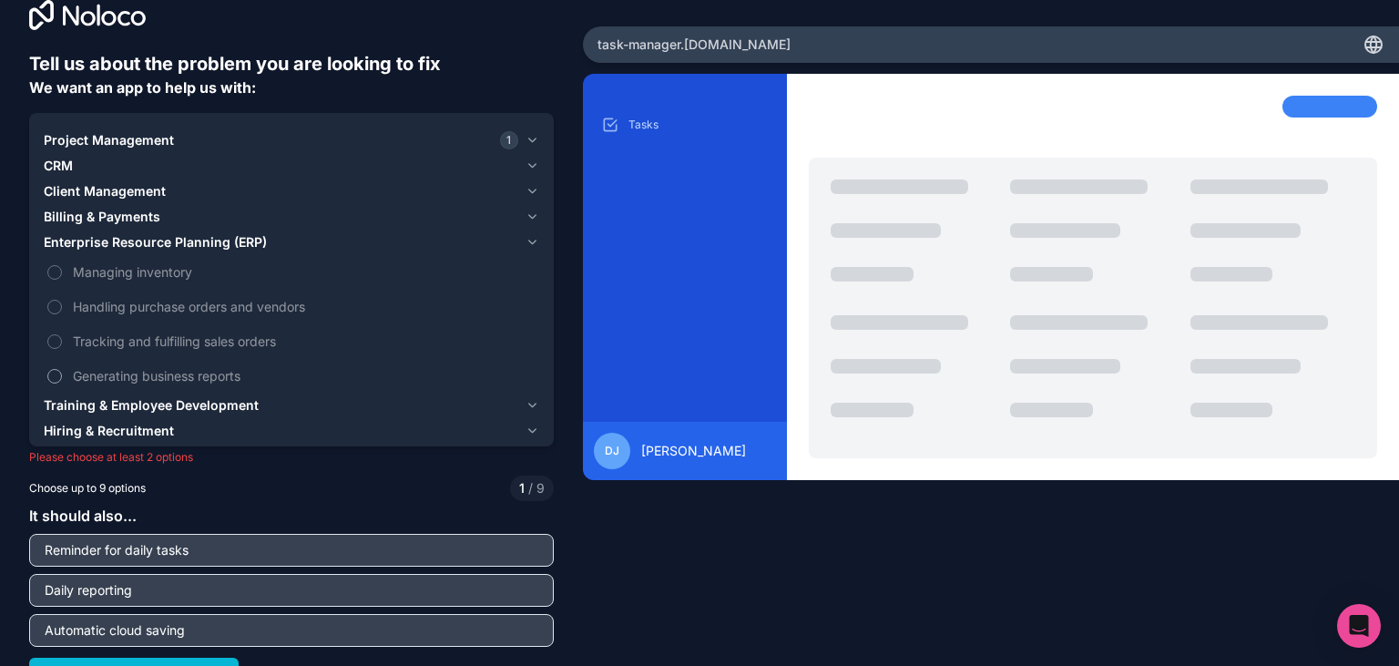
scroll to position [29, 0]
click at [244, 409] on span "Training & Employee Development" at bounding box center [151, 405] width 215 height 18
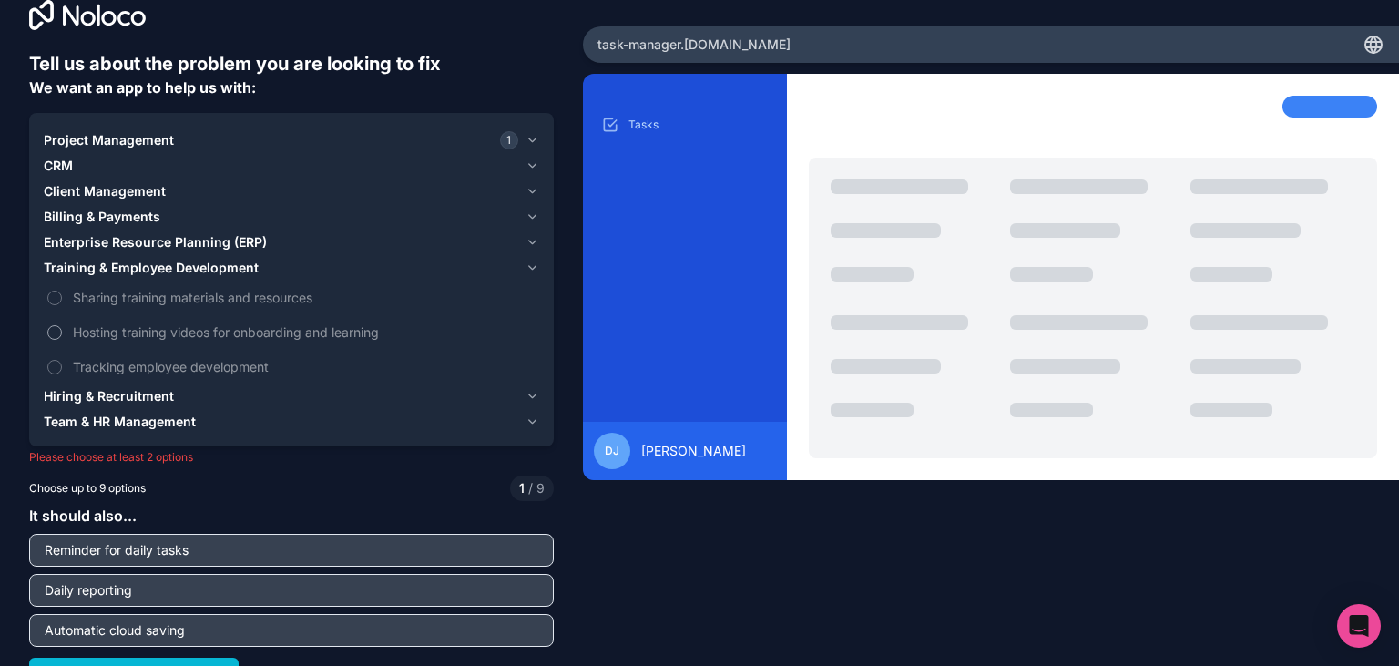
click at [188, 340] on span "Hosting training videos for onboarding and learning" at bounding box center [304, 331] width 463 height 19
click at [62, 340] on button "Hosting training videos for onboarding and learning" at bounding box center [54, 332] width 15 height 15
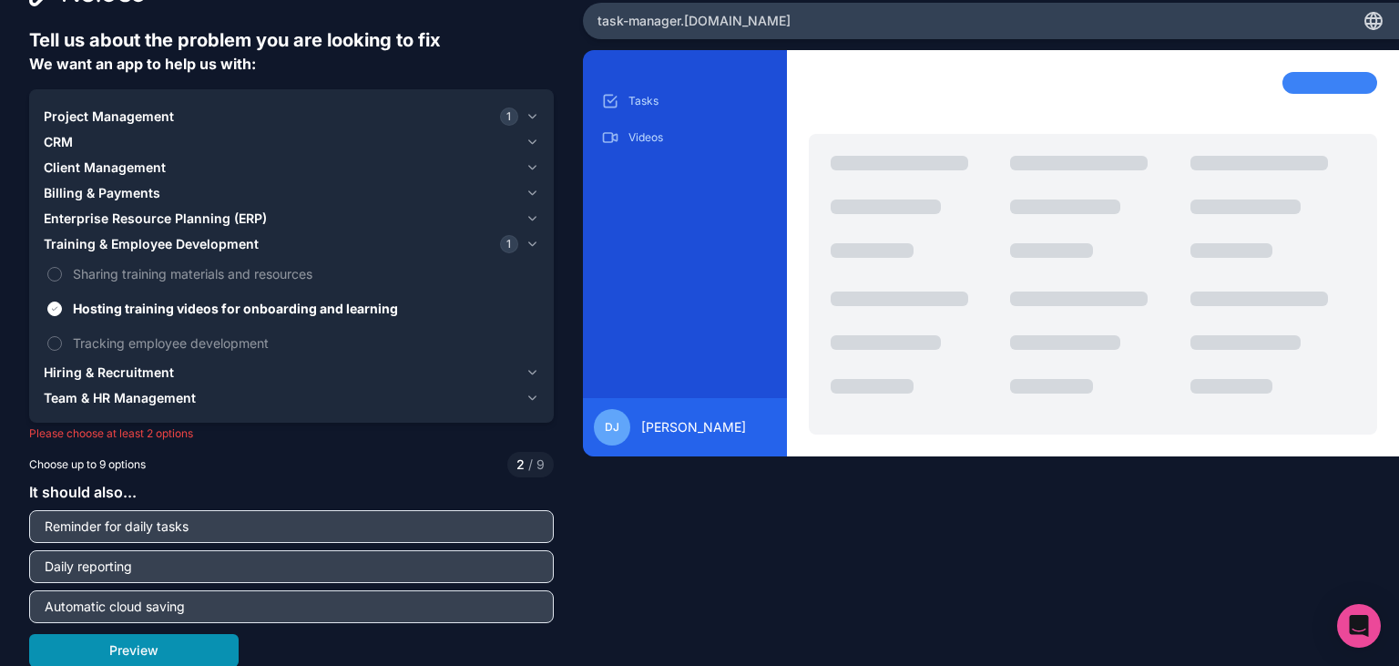
click at [169, 657] on button "Preview" at bounding box center [133, 650] width 209 height 33
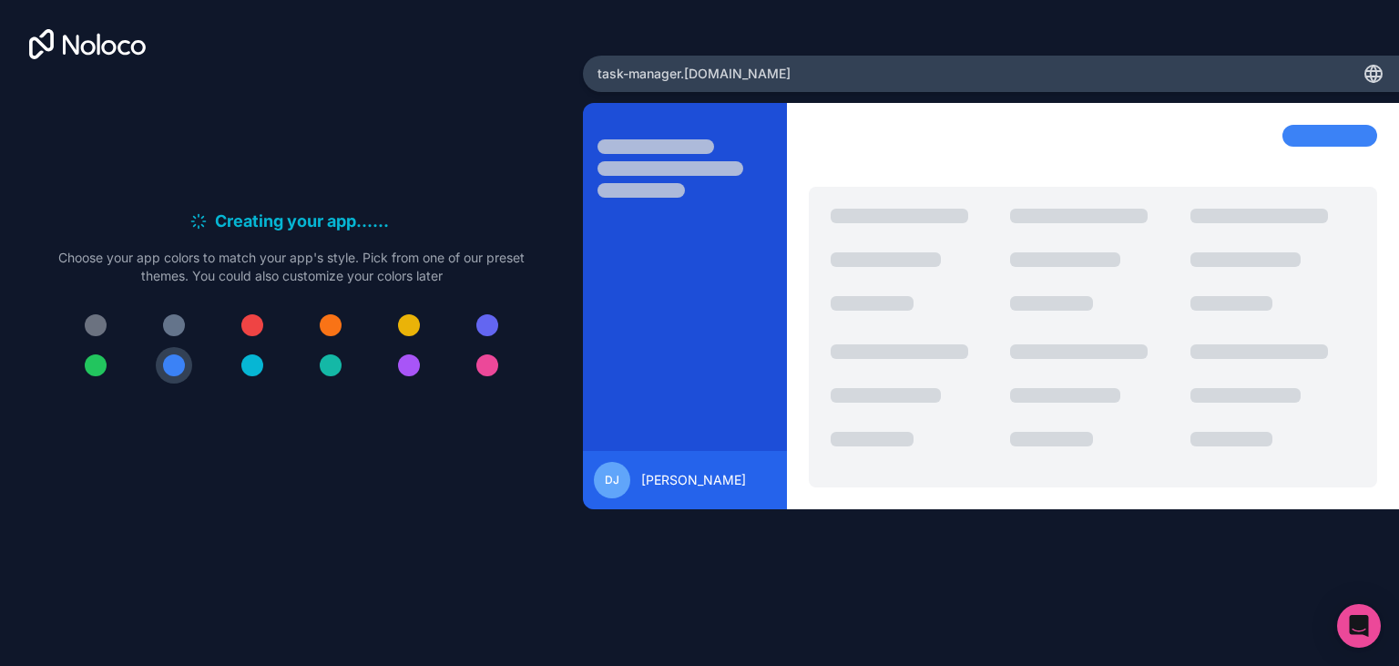
scroll to position [0, 0]
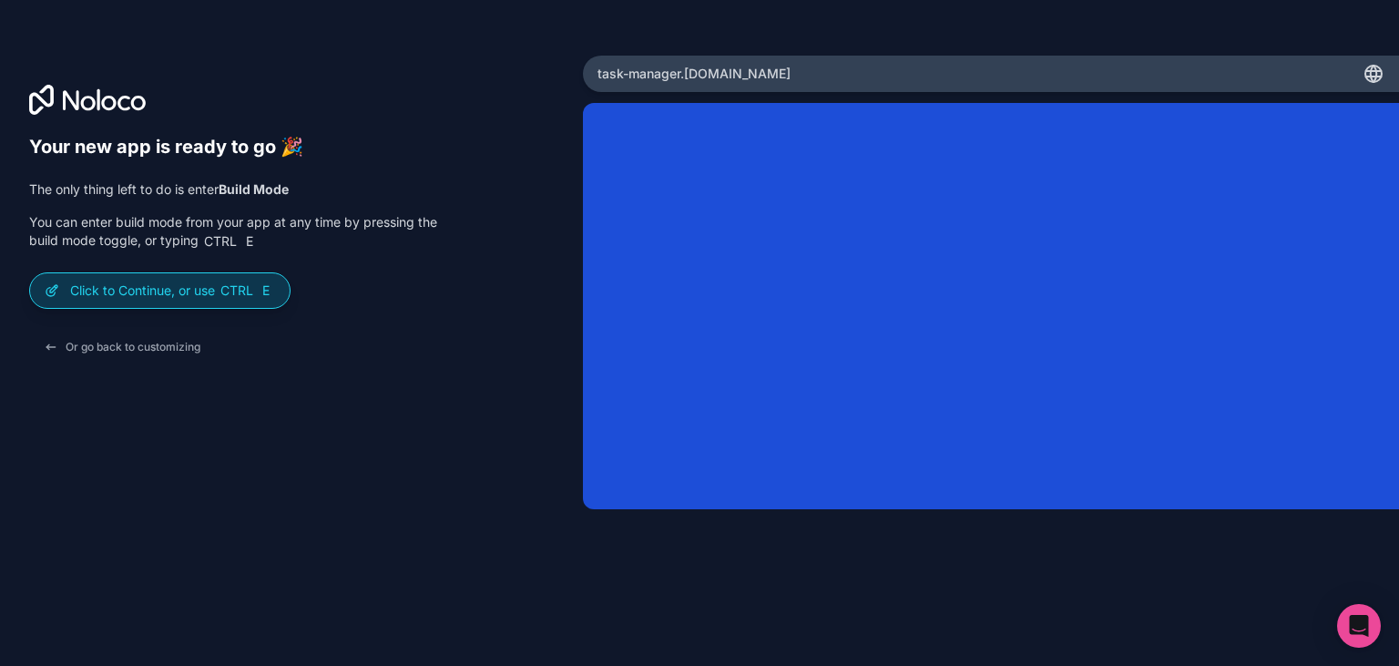
click at [151, 282] on p "Click to Continue, or use Ctrl E" at bounding box center [172, 290] width 205 height 18
